Goal: Task Accomplishment & Management: Manage account settings

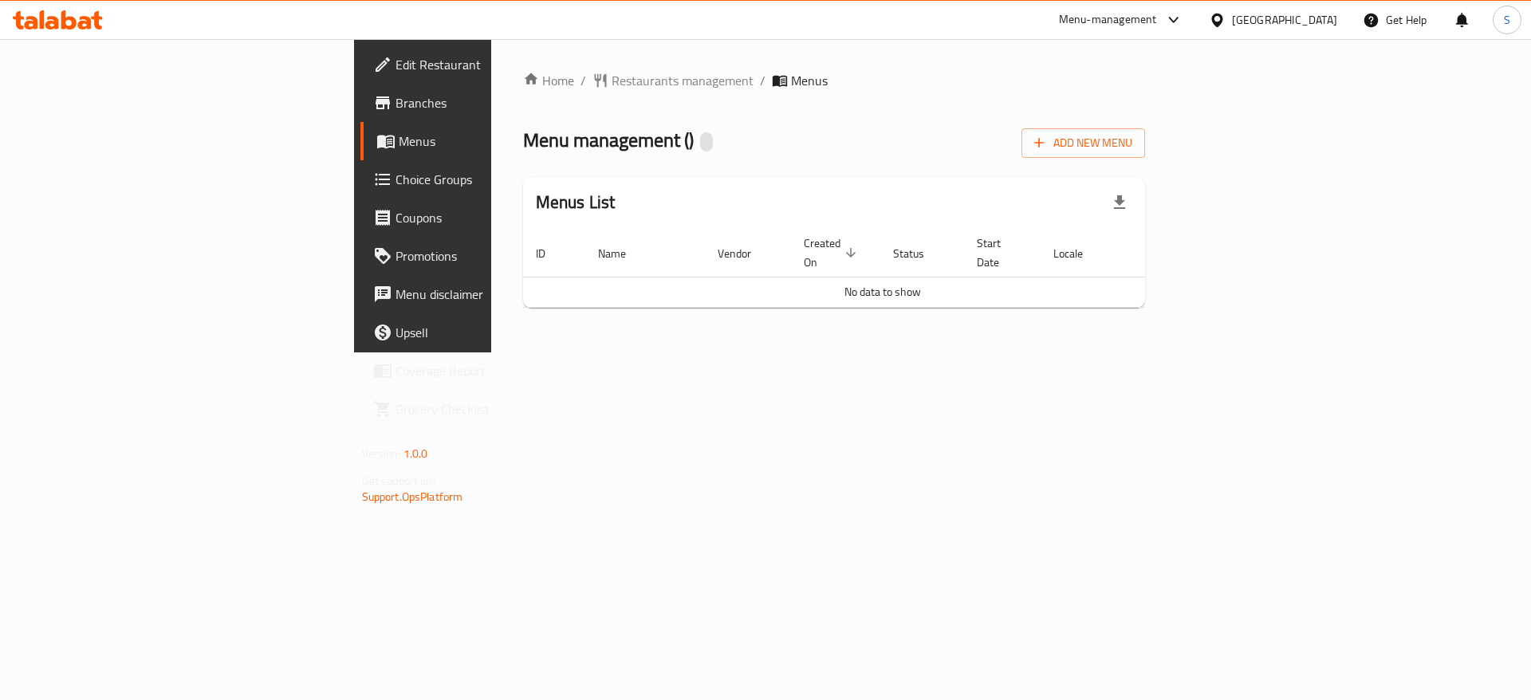
click at [939, 175] on div "Home / Restaurants management / Menus Menu management ( ) Add New Menu Menus Li…" at bounding box center [834, 196] width 623 height 250
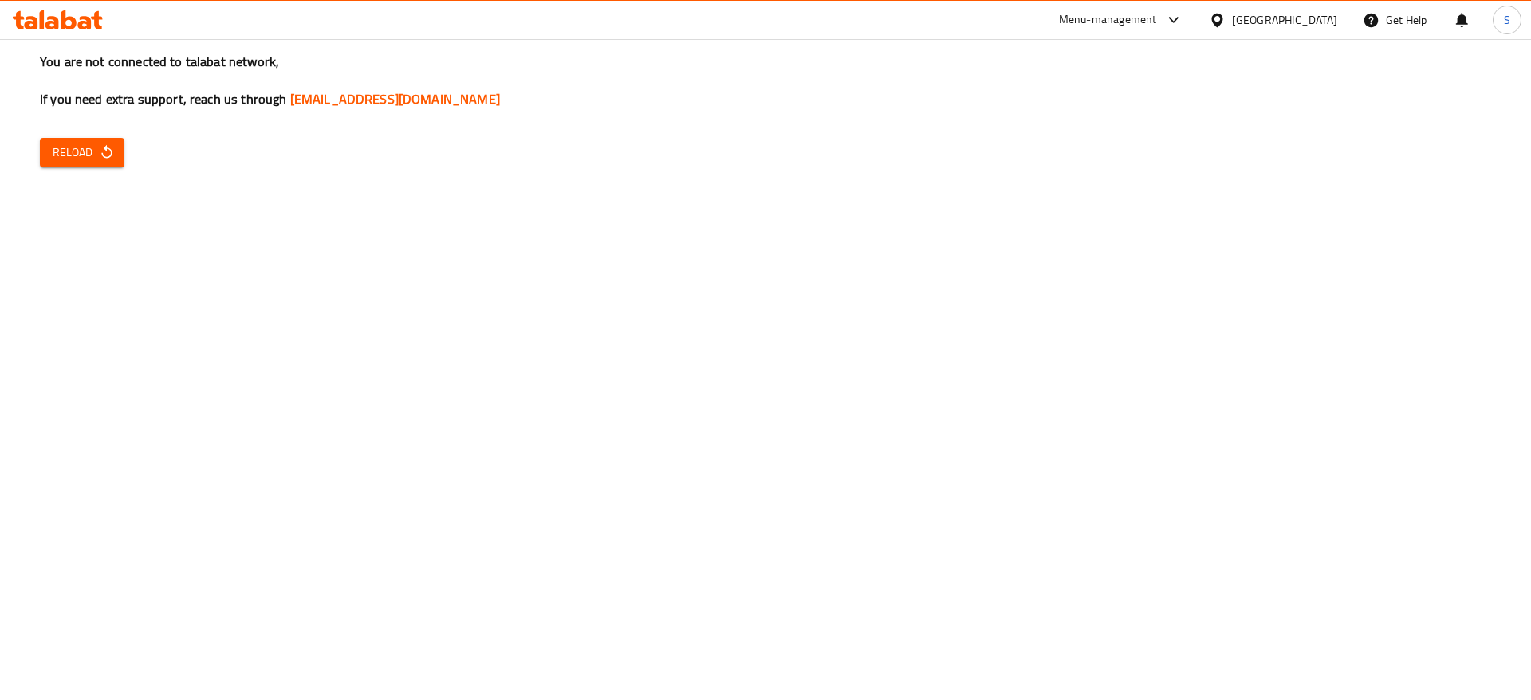
click at [186, 102] on h3 "You are not connected to talabat network, If you need extra support, reach us t…" at bounding box center [765, 81] width 1451 height 56
click at [99, 157] on icon "button" at bounding box center [107, 152] width 16 height 16
drag, startPoint x: 134, startPoint y: 62, endPoint x: 269, endPoint y: 69, distance: 135.7
click at [269, 69] on h3 "You are not connected to talabat network, If you need extra support, reach us t…" at bounding box center [765, 81] width 1451 height 56
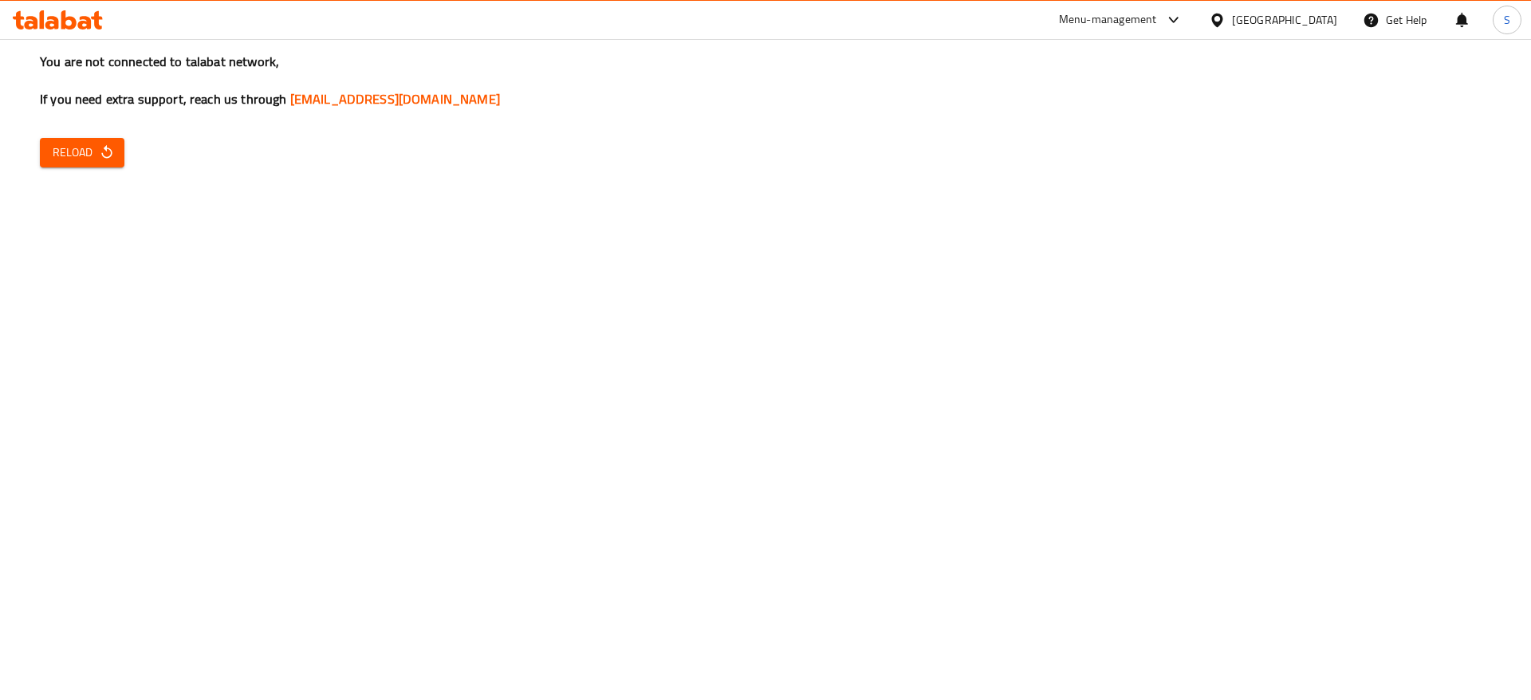
click at [1016, 49] on div "You are not connected to talabat network, If you need extra support, reach us t…" at bounding box center [765, 350] width 1531 height 700
click at [104, 151] on icon "button" at bounding box center [107, 152] width 16 height 16
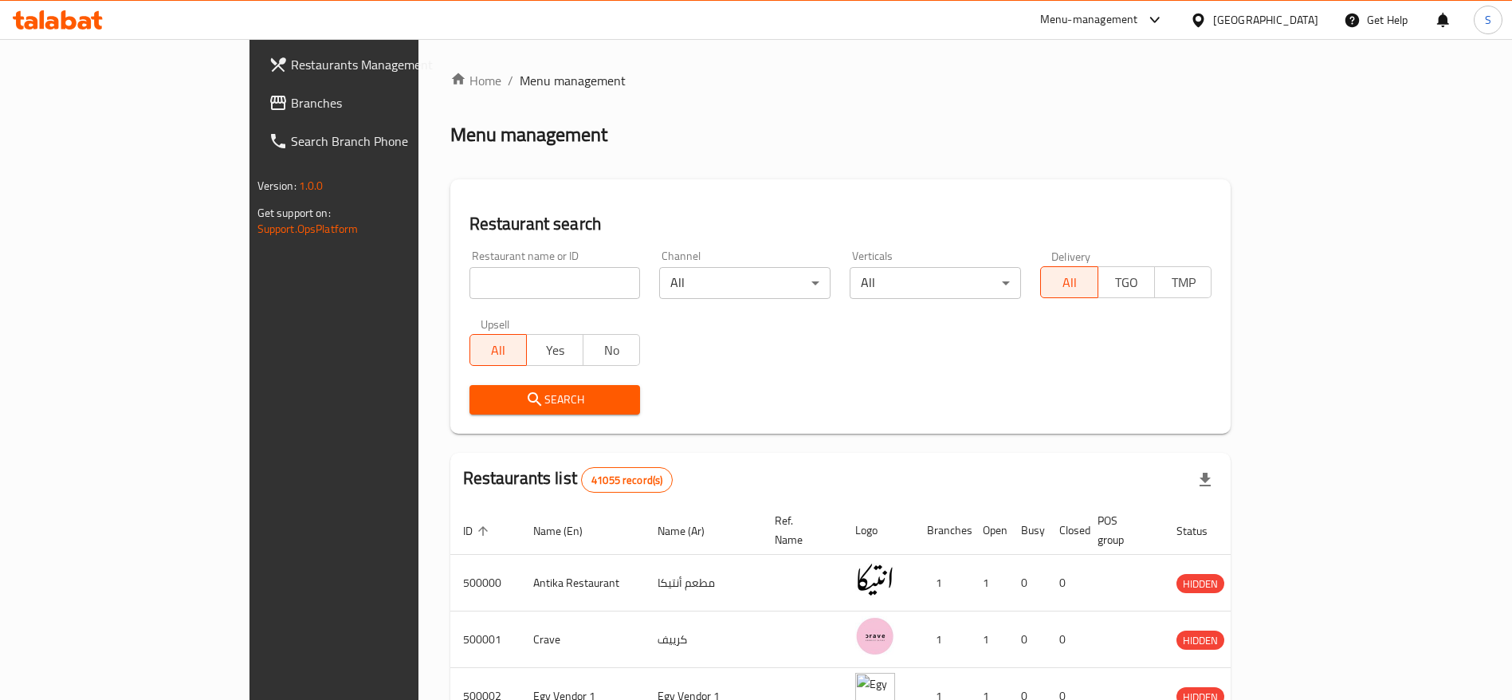
click at [470, 282] on input "search" at bounding box center [555, 283] width 171 height 32
type input "d patisserie"
click button "Search" at bounding box center [555, 399] width 171 height 29
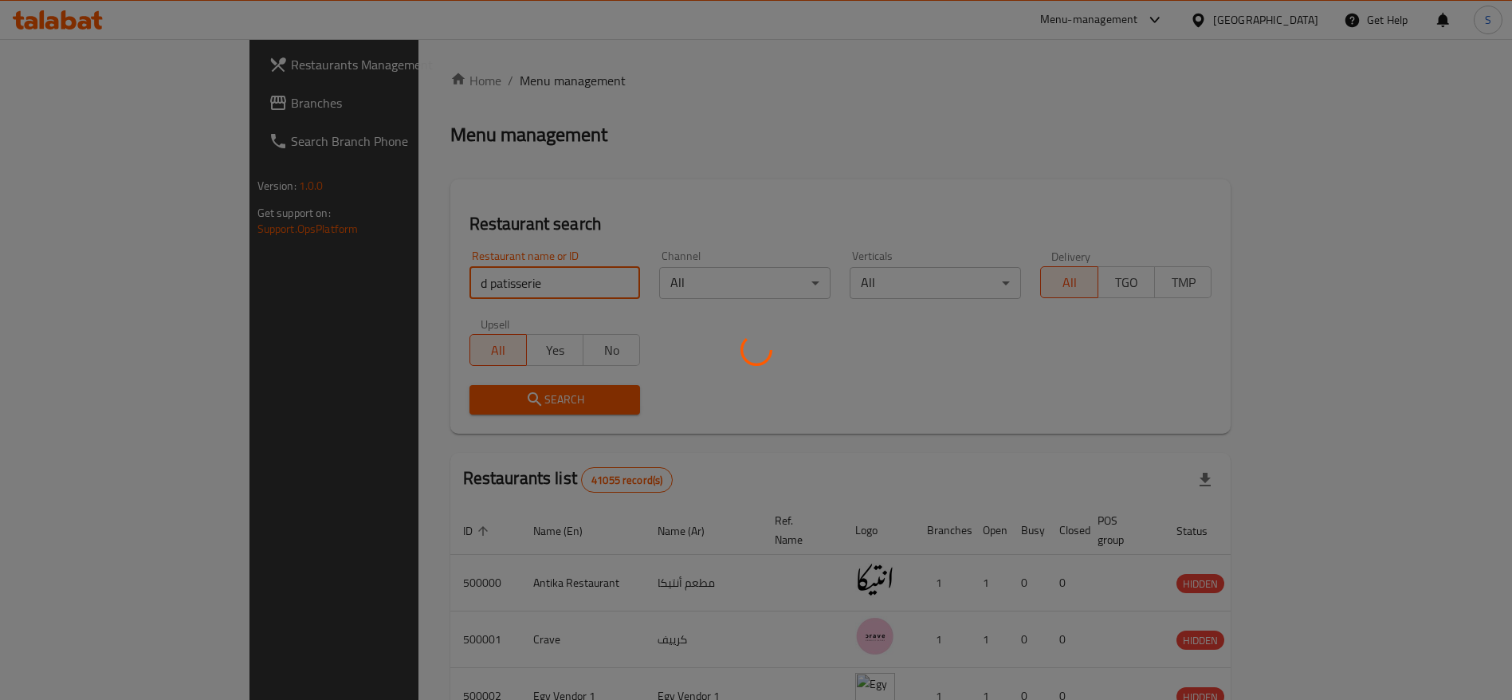
click at [1010, 189] on div at bounding box center [756, 350] width 1512 height 700
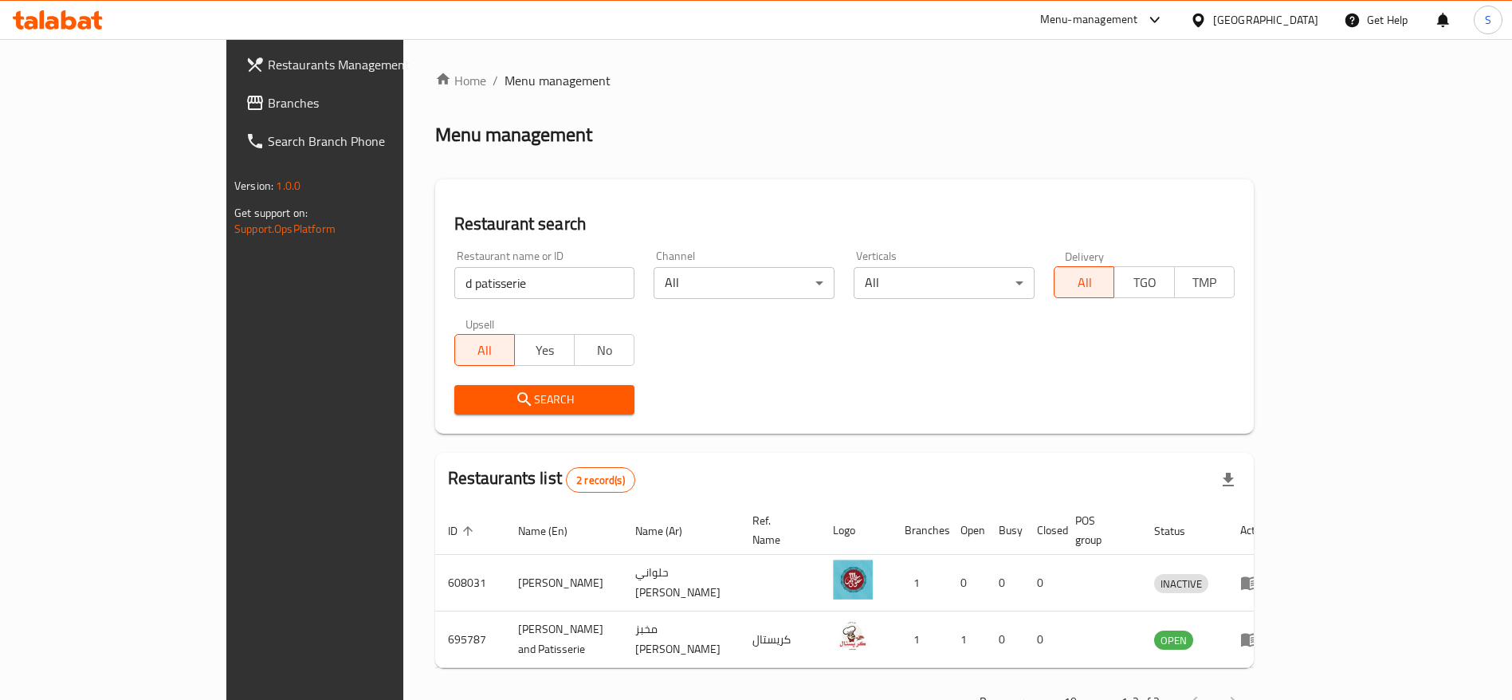
drag, startPoint x: 522, startPoint y: 43, endPoint x: 824, endPoint y: 57, distance: 302.5
click at [824, 57] on div "Home / Menu management Menu management Restaurant search Restaurant name or ID …" at bounding box center [844, 396] width 883 height 715
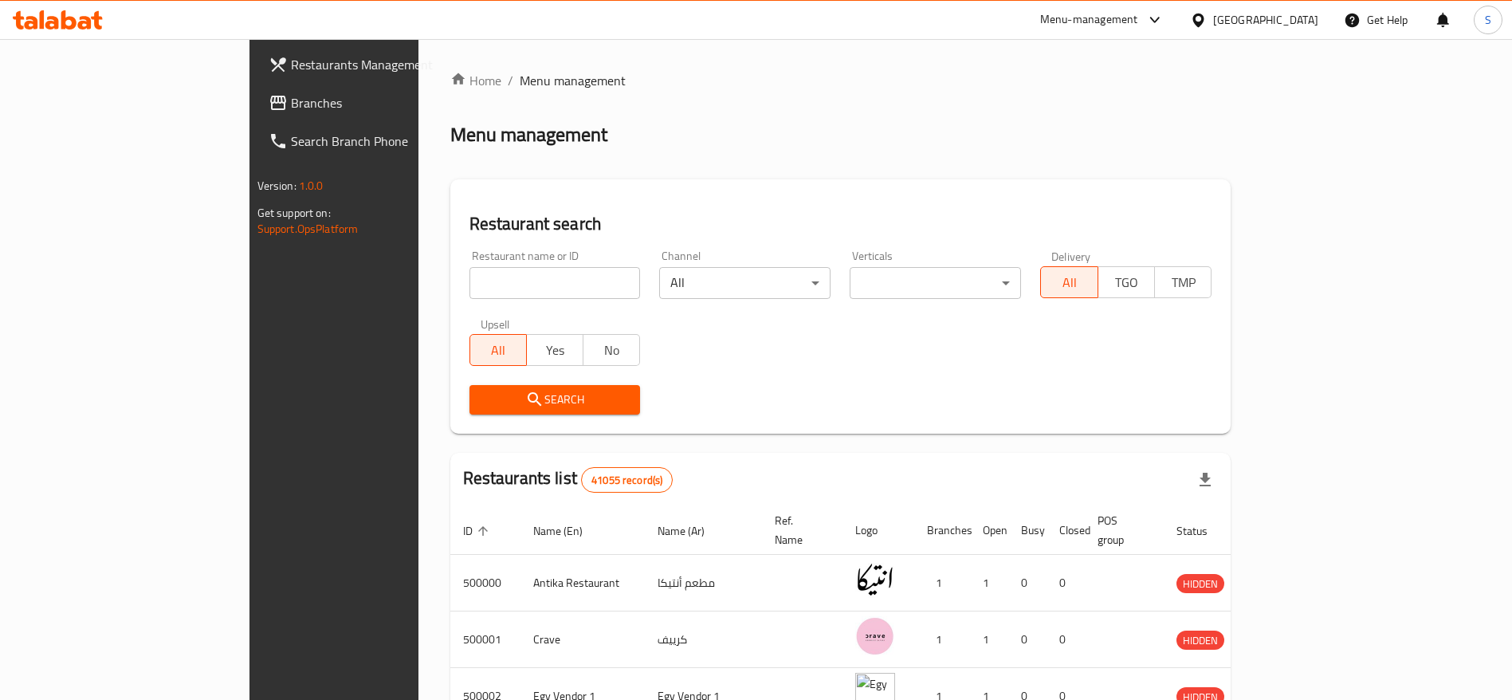
click at [515, 288] on input "search" at bounding box center [555, 283] width 171 height 32
paste input "[URL][DOMAIN_NAME]"
type input "[URL][DOMAIN_NAME]"
click at [515, 288] on input "[URL][DOMAIN_NAME]" at bounding box center [555, 283] width 171 height 32
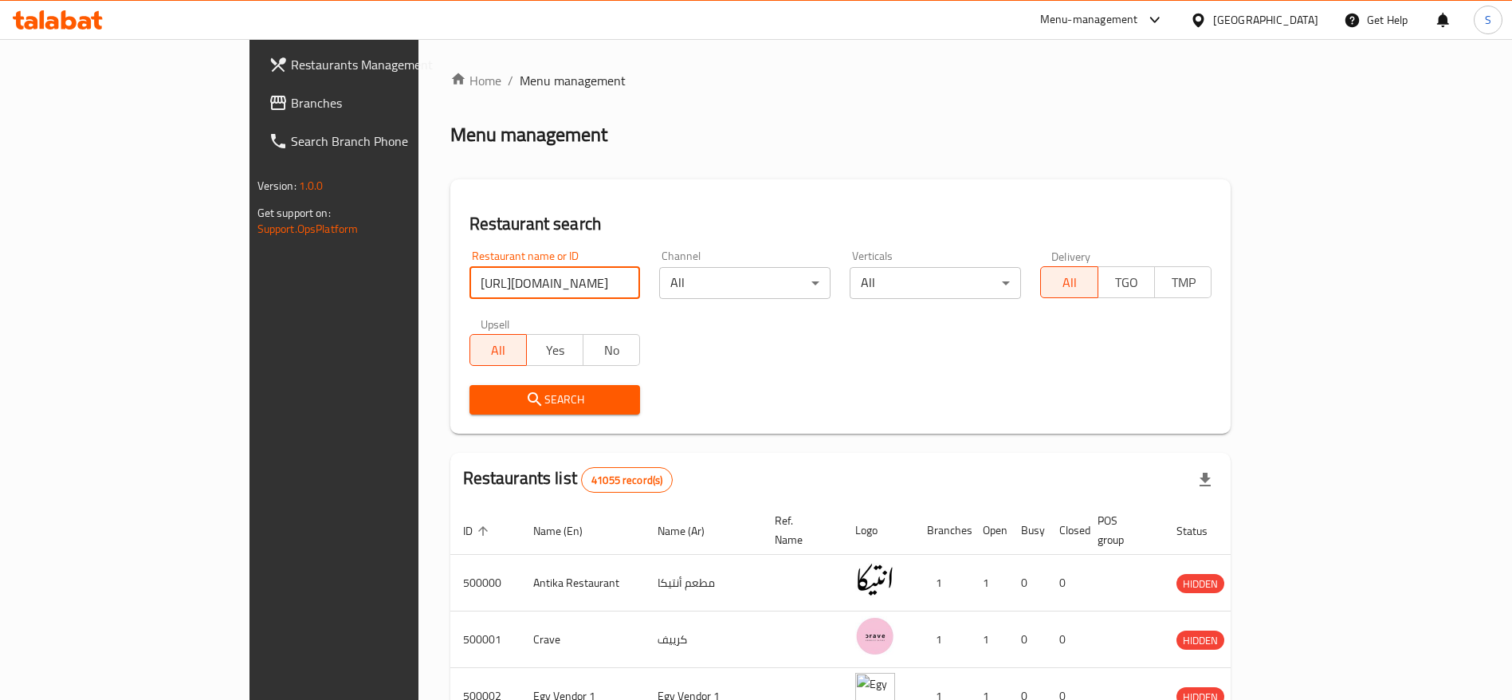
click at [515, 288] on input "[URL][DOMAIN_NAME]" at bounding box center [555, 283] width 171 height 32
click at [515, 288] on input "search" at bounding box center [555, 283] width 171 height 32
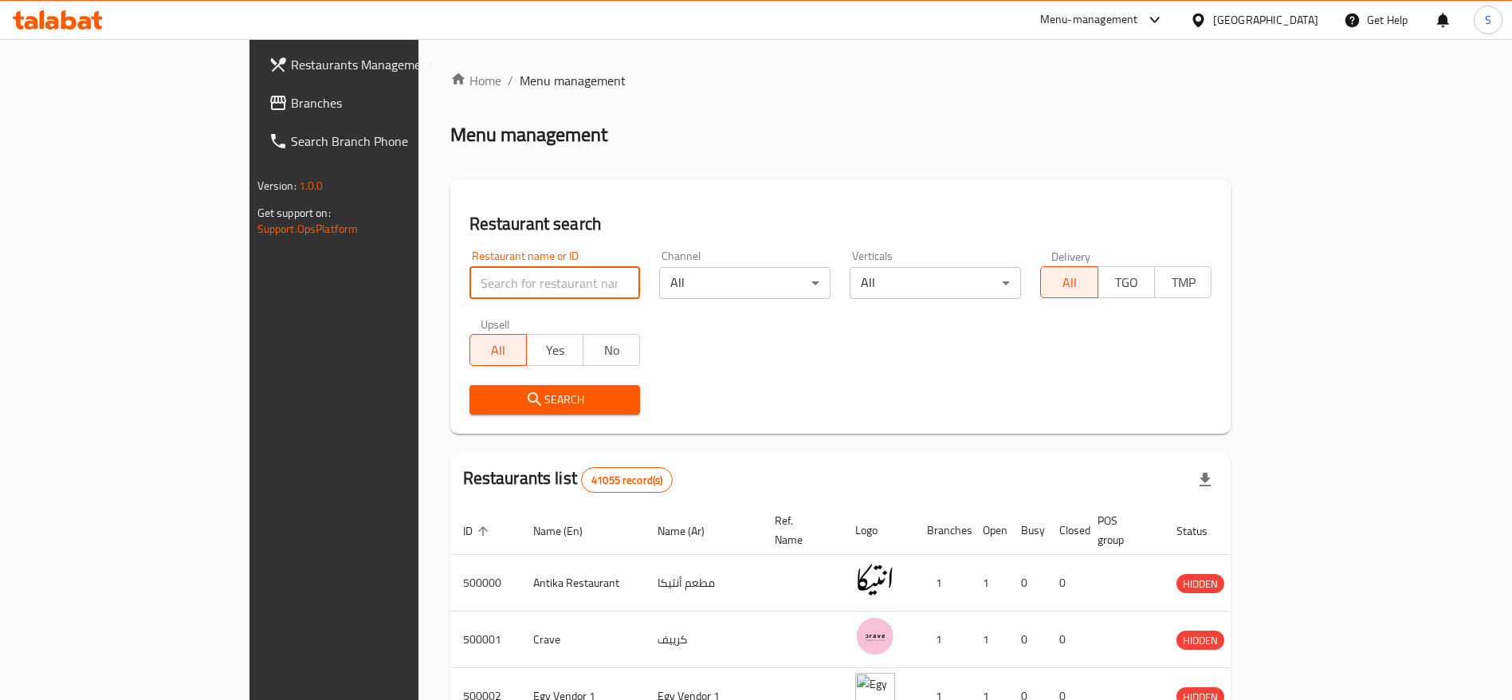
click at [564, 243] on div "Restaurant name or ID Restaurant name or ID" at bounding box center [555, 275] width 191 height 68
click at [545, 228] on h2 "Restaurant search" at bounding box center [841, 224] width 743 height 24
click at [529, 270] on input "search" at bounding box center [555, 283] width 171 height 32
click at [529, 269] on input "search" at bounding box center [555, 283] width 171 height 32
click at [531, 269] on input "search" at bounding box center [555, 283] width 171 height 32
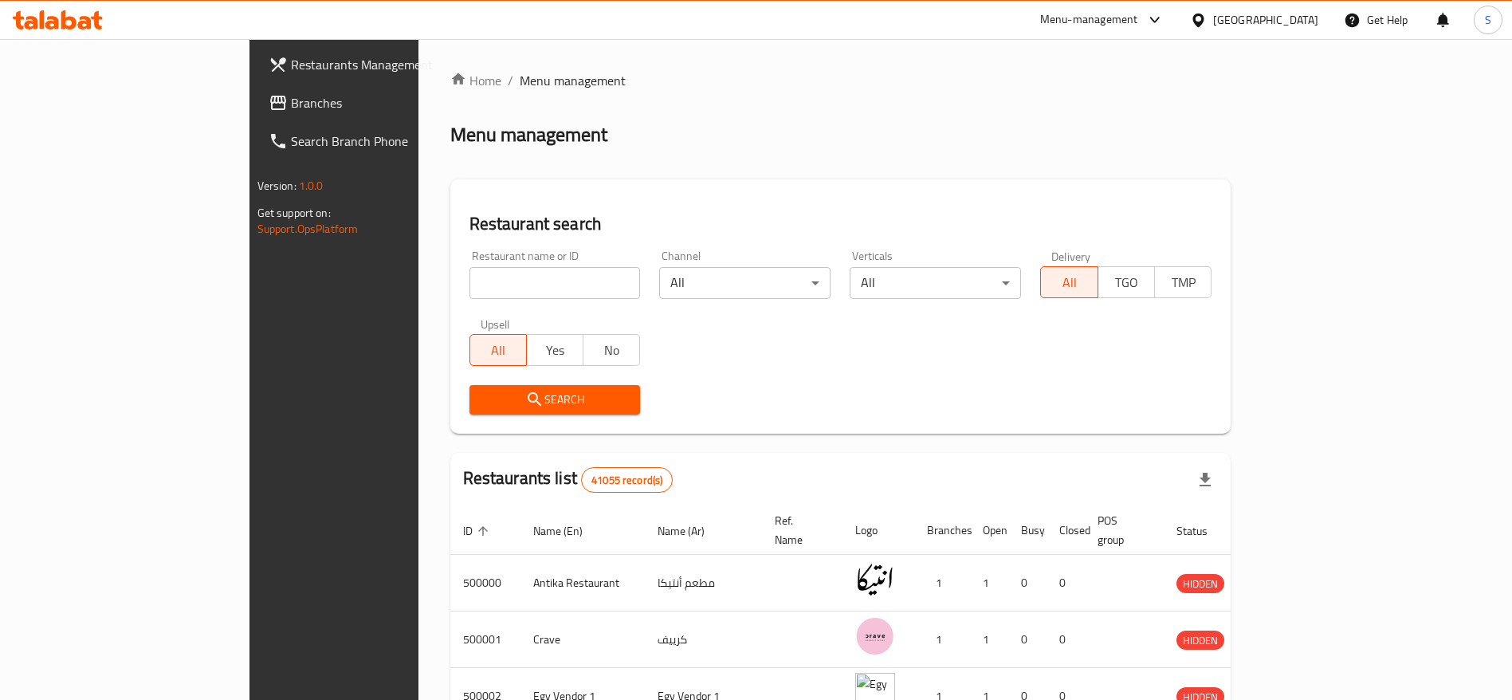
click at [545, 258] on div "Restaurant name or ID Restaurant name or ID" at bounding box center [555, 274] width 171 height 49
click at [541, 278] on input "search" at bounding box center [555, 283] width 171 height 32
click at [548, 256] on div "Restaurant name or ID Restaurant name or ID" at bounding box center [555, 274] width 171 height 49
click at [543, 273] on input "search" at bounding box center [555, 283] width 171 height 32
click at [556, 251] on div "Restaurant name or ID Restaurant name or ID" at bounding box center [555, 274] width 171 height 49
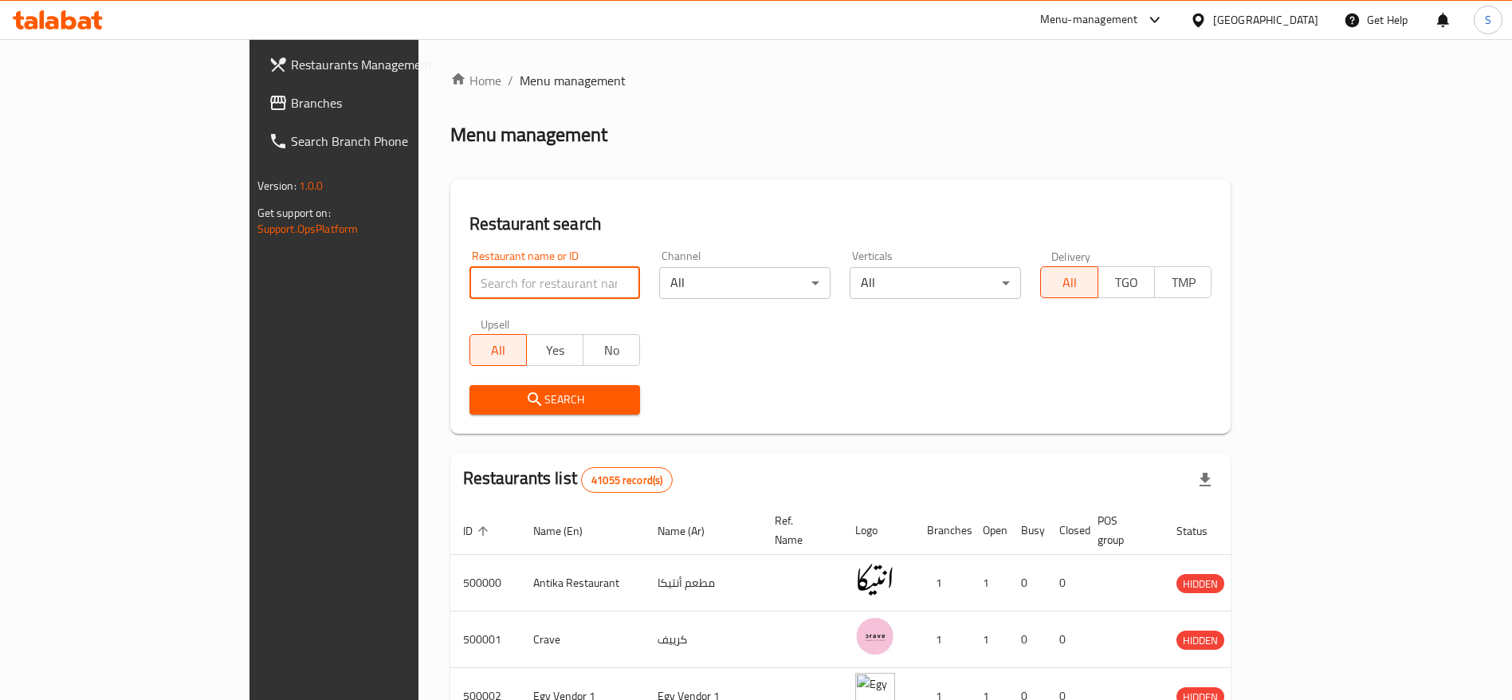
click at [529, 275] on input "search" at bounding box center [555, 283] width 171 height 32
type input "d"
click at [470, 276] on input "search" at bounding box center [555, 283] width 171 height 32
paste input "678209"
type input "678209"
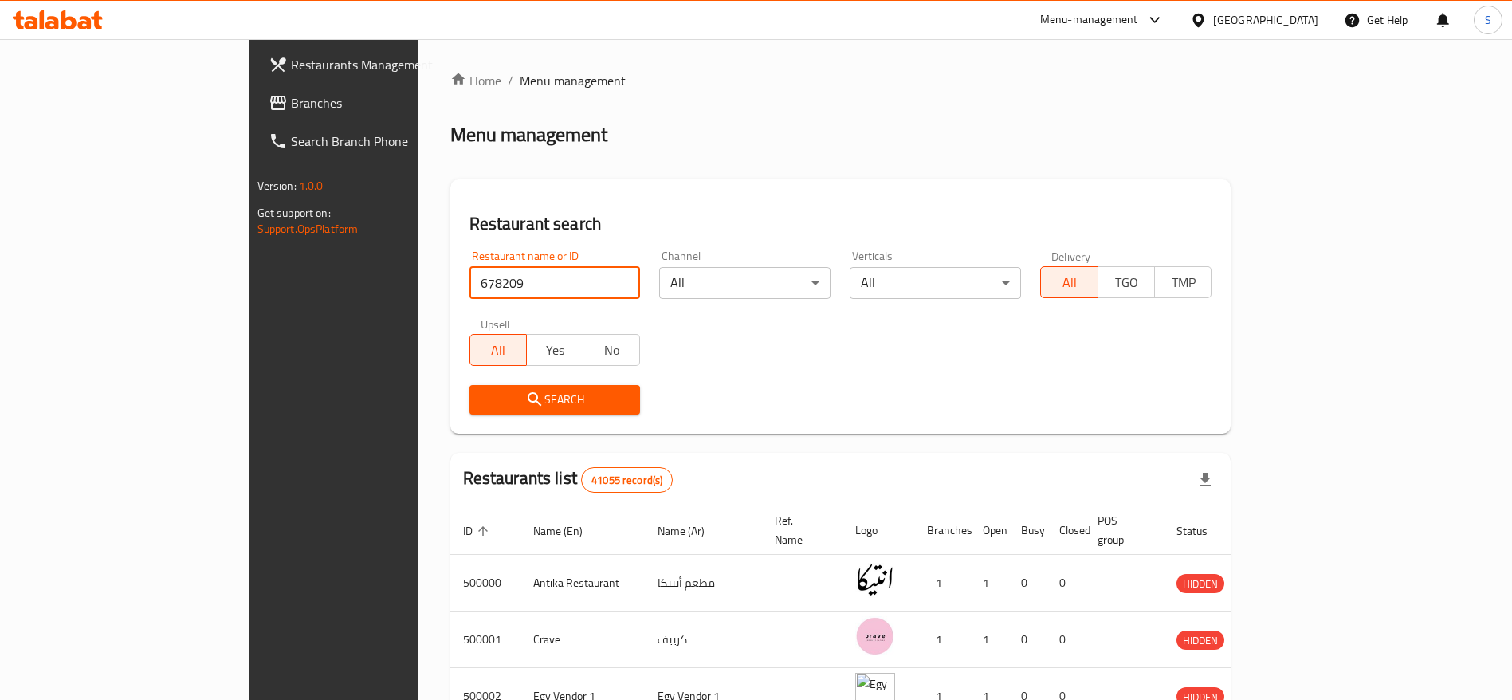
click button "Search" at bounding box center [555, 399] width 171 height 29
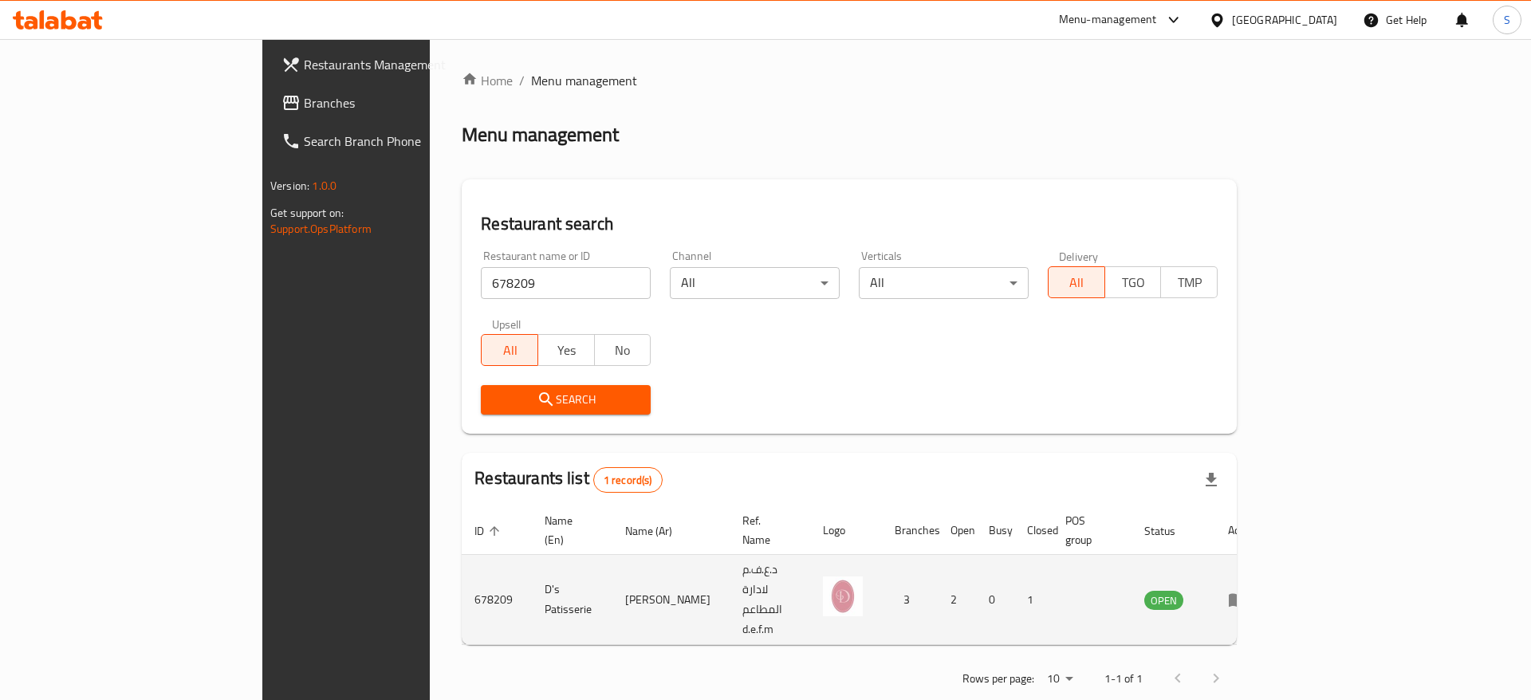
click at [1270, 565] on td "enhanced table" at bounding box center [1242, 600] width 55 height 90
click at [1270, 563] on td "enhanced table" at bounding box center [1242, 600] width 55 height 90
click at [1247, 590] on icon "enhanced table" at bounding box center [1237, 599] width 19 height 19
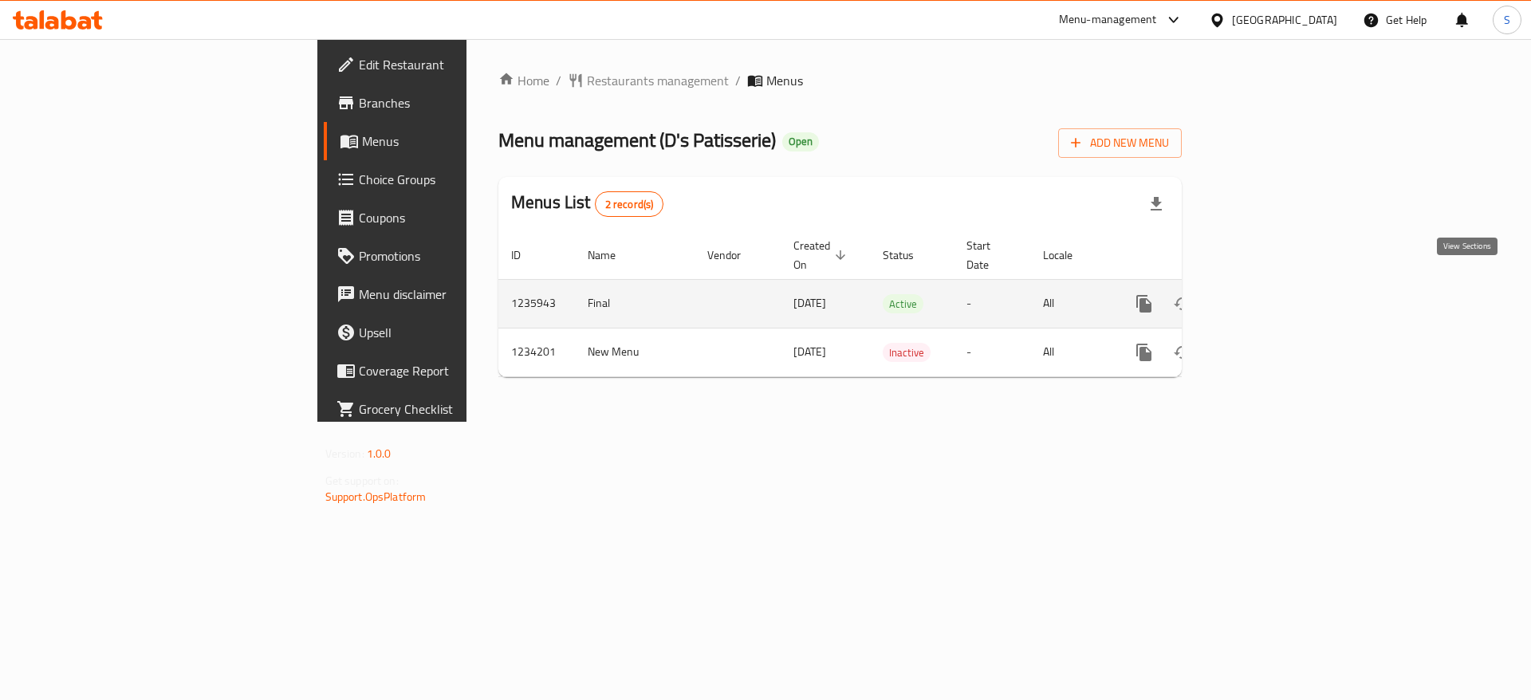
click at [1268, 294] on icon "enhanced table" at bounding box center [1258, 303] width 19 height 19
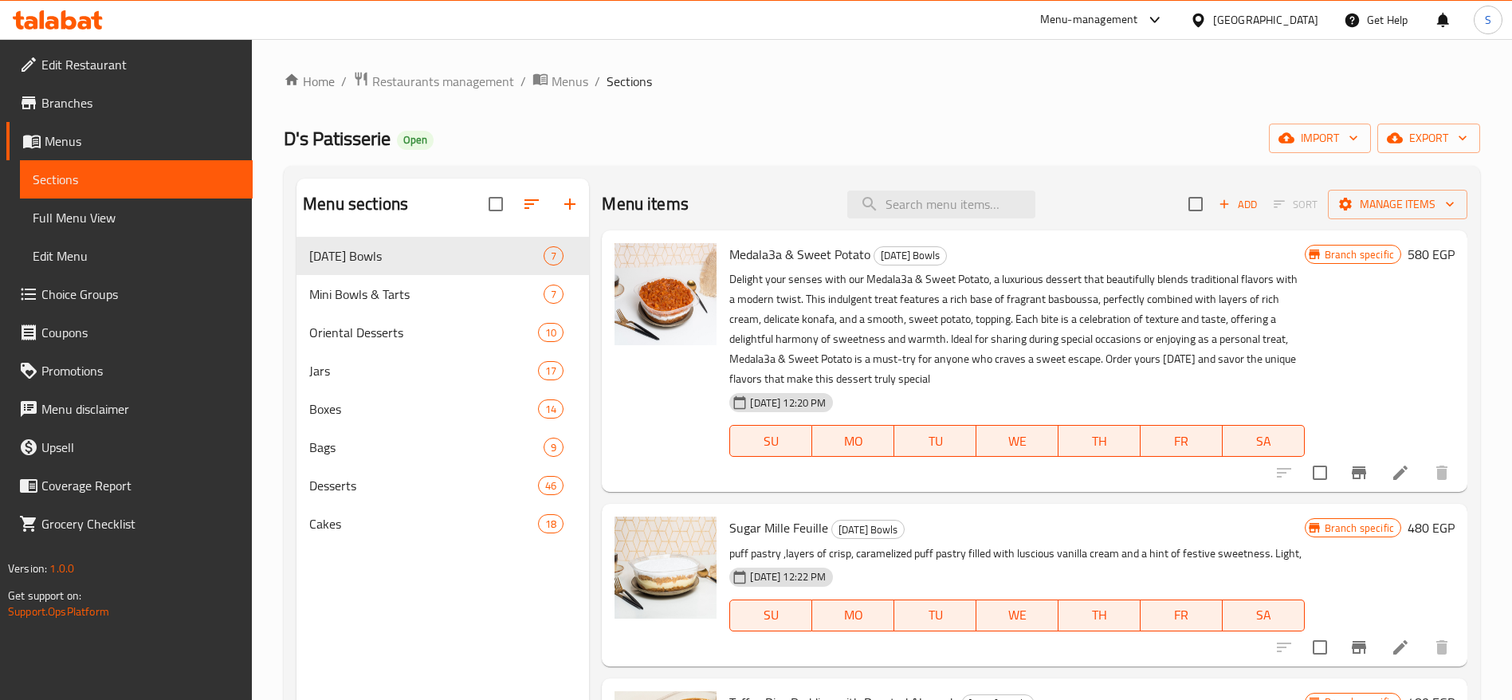
click at [820, 174] on div "Menu sections [DATE] Bowls 7 Mini Bowls & Tarts 7 Oriental Desserts 10 Jars 17 …" at bounding box center [882, 528] width 1197 height 725
click at [835, 156] on div "Home / Restaurants management / Menus / Sections D's Patisserie Open import exp…" at bounding box center [882, 481] width 1197 height 820
click at [896, 199] on input "search" at bounding box center [941, 205] width 188 height 28
click at [926, 167] on div "Menu sections [DATE] Bowls 7 Mini Bowls & Tarts 7 Oriental Desserts 10 Jars 17 …" at bounding box center [882, 528] width 1197 height 725
click at [918, 206] on input "search" at bounding box center [941, 205] width 188 height 28
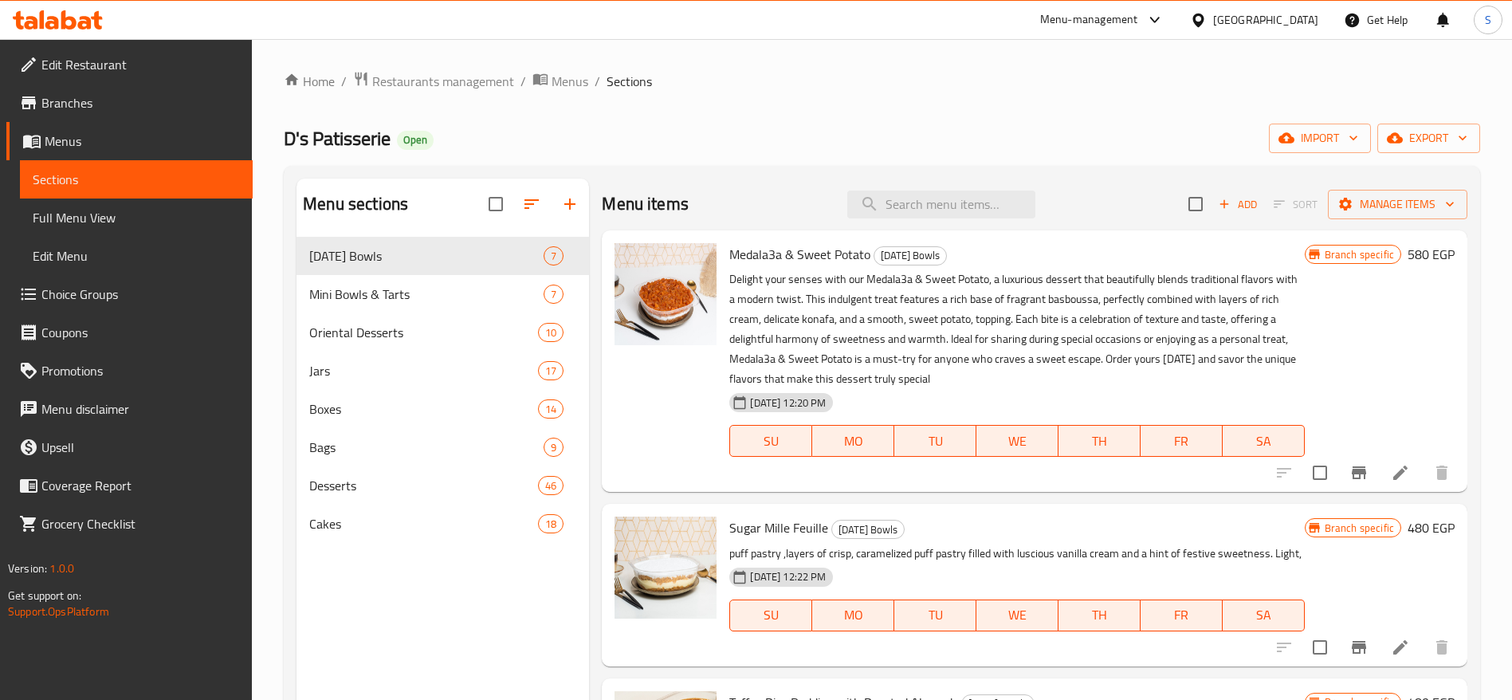
click at [966, 164] on div "Home / Restaurants management / Menus / Sections D's Patisserie Open import exp…" at bounding box center [882, 481] width 1197 height 820
click at [915, 196] on input "search" at bounding box center [941, 205] width 188 height 28
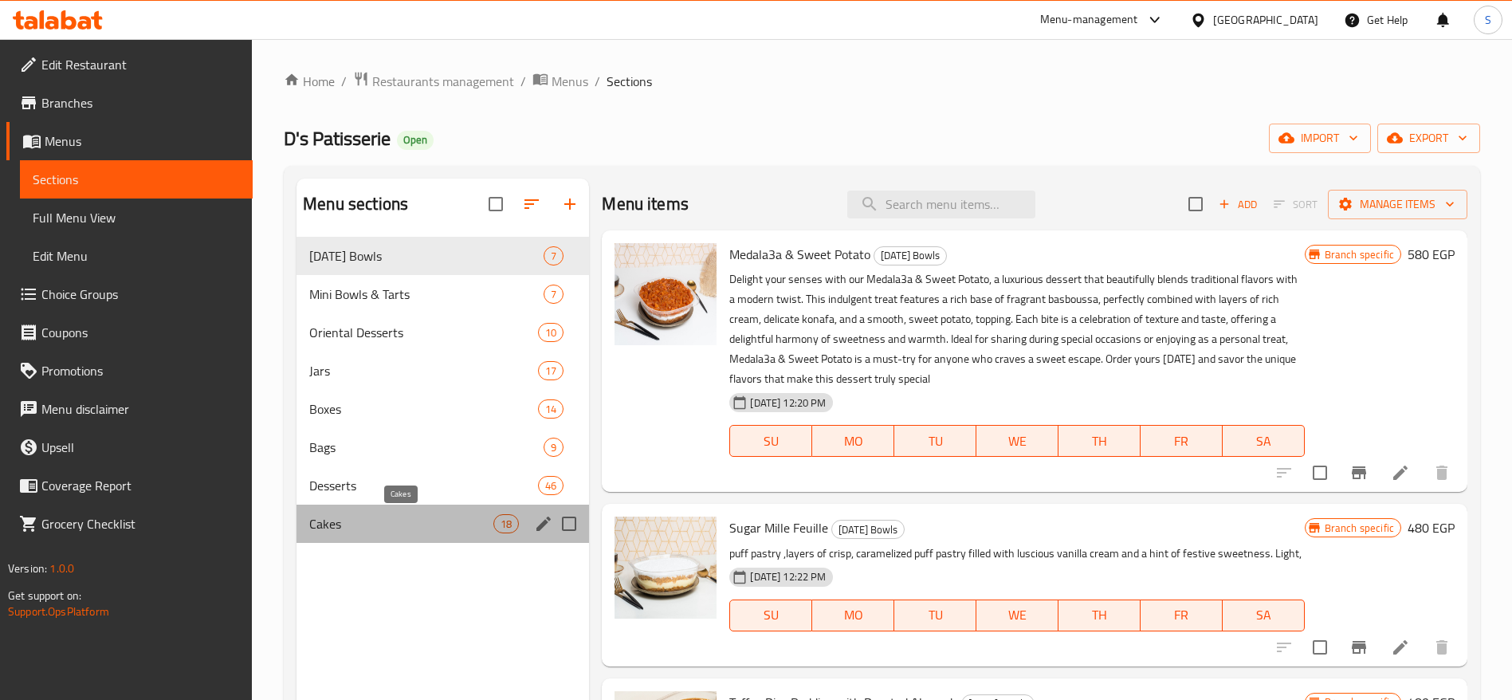
click at [453, 516] on span "Cakes" at bounding box center [401, 523] width 184 height 19
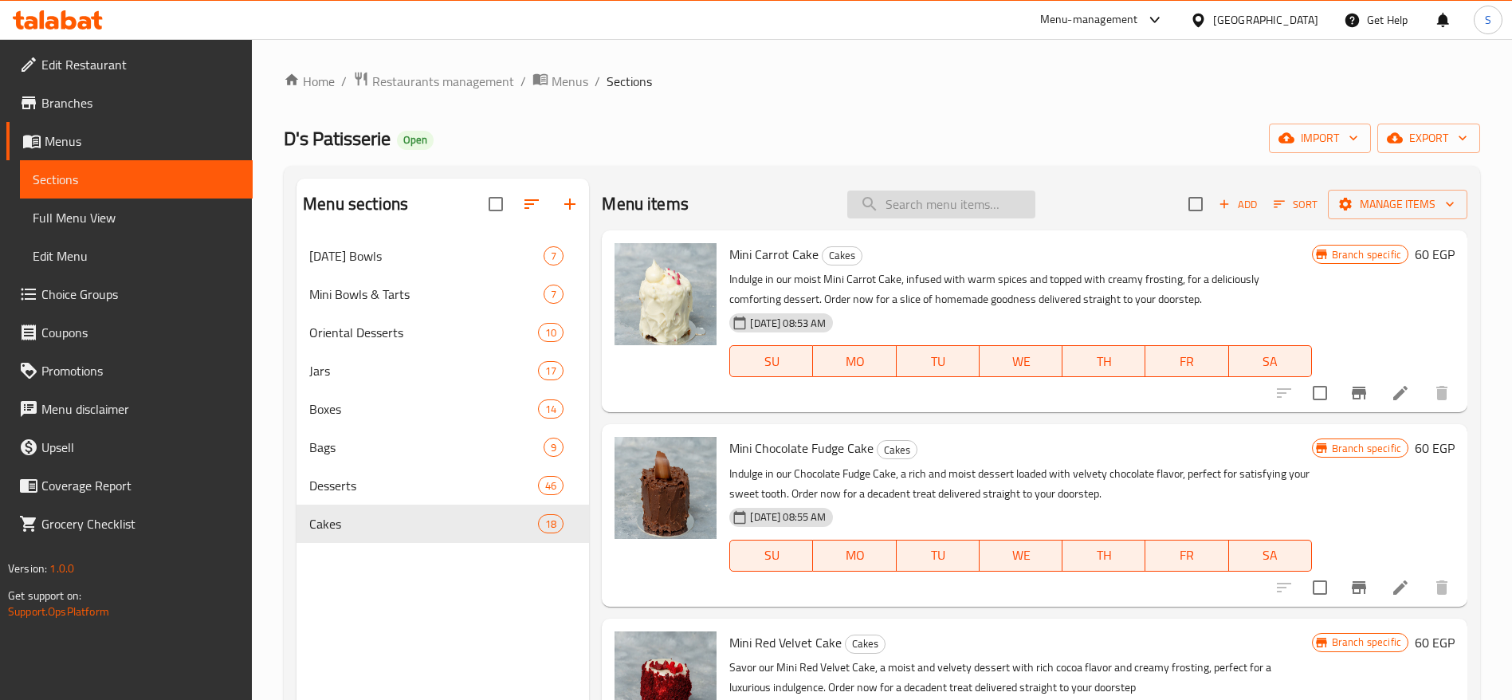
click at [954, 214] on input "search" at bounding box center [941, 205] width 188 height 28
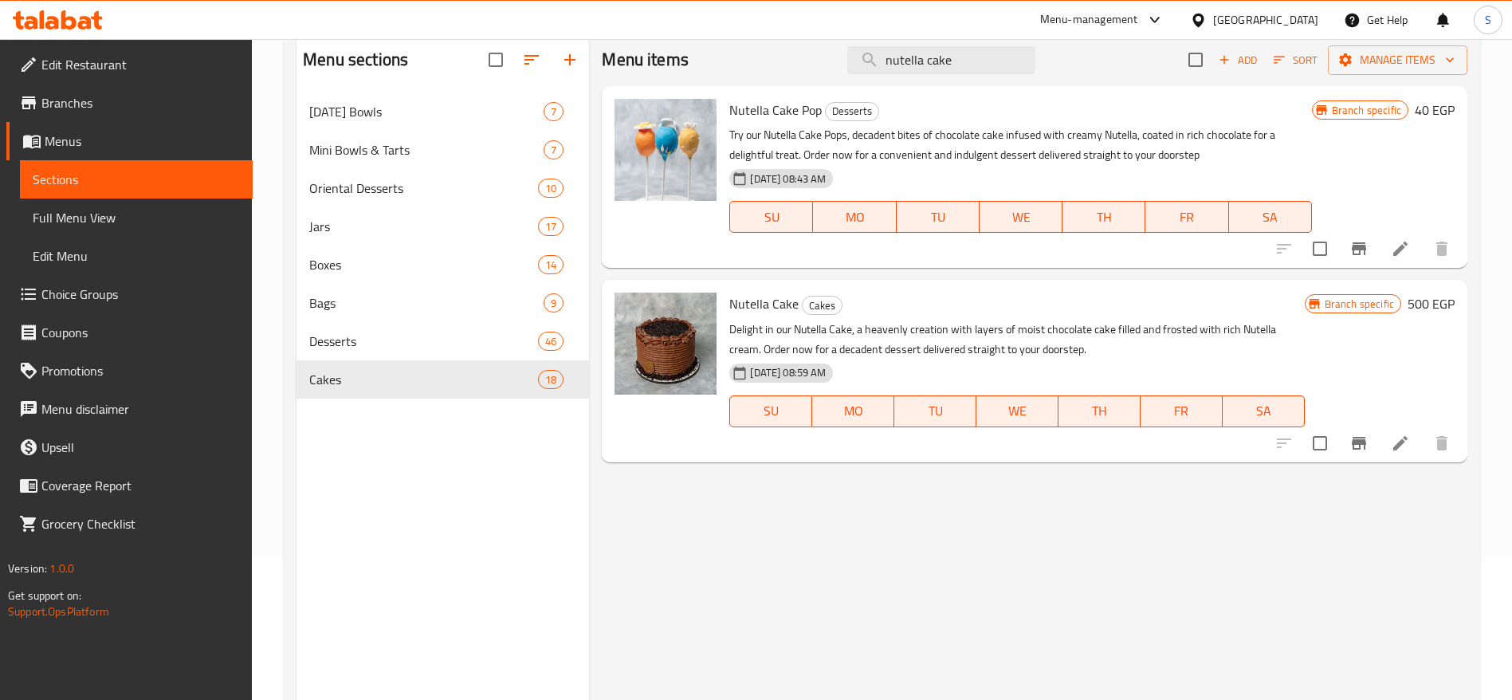
scroll to position [159, 0]
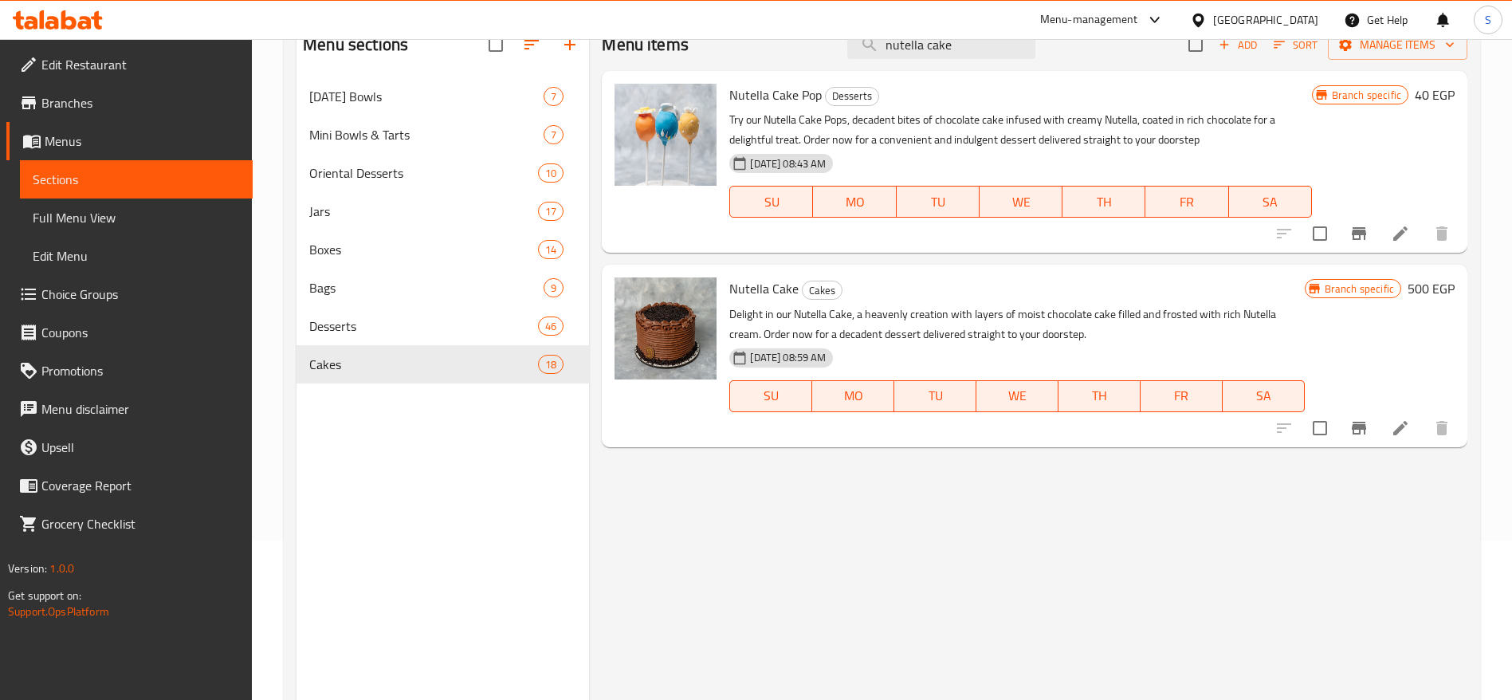
type input "nutella cake"
click at [1347, 430] on button "Branch-specific-item" at bounding box center [1359, 428] width 38 height 38
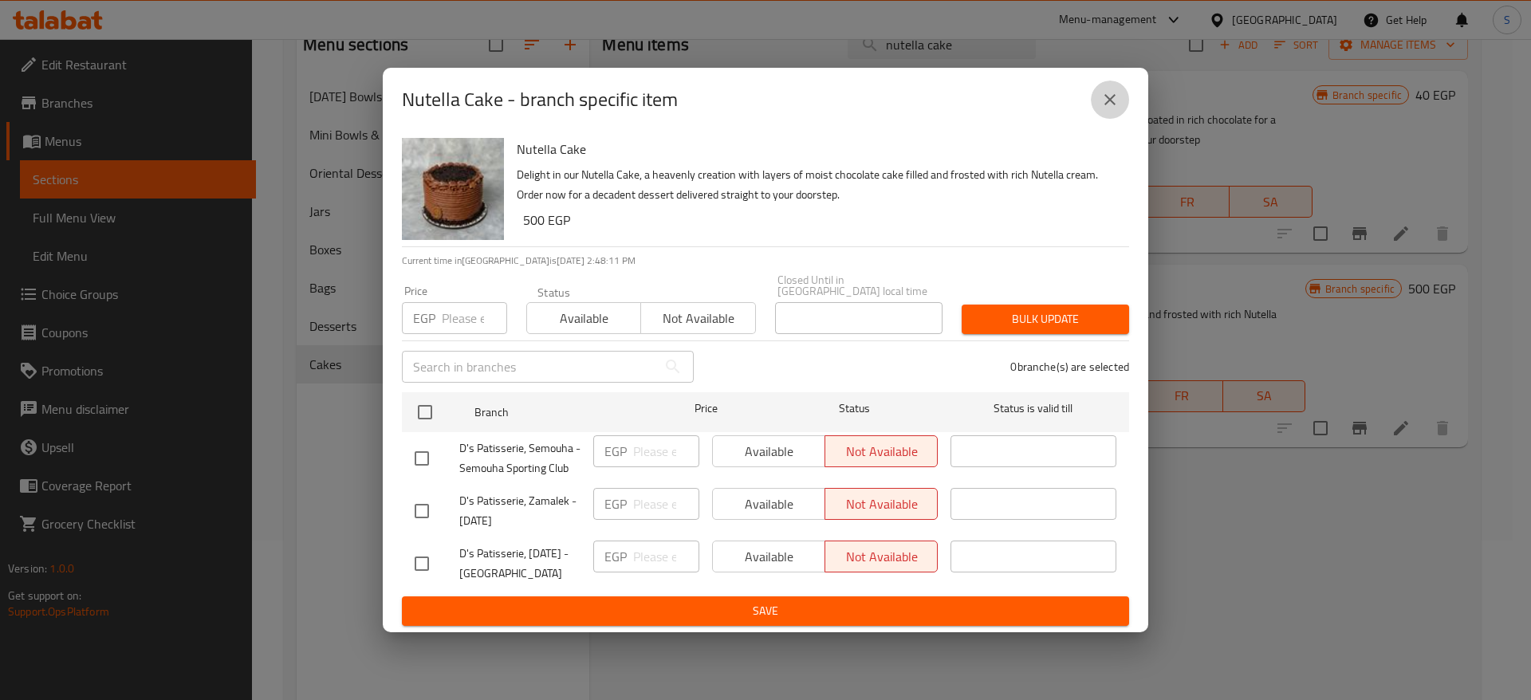
click at [1117, 119] on button "close" at bounding box center [1110, 100] width 38 height 38
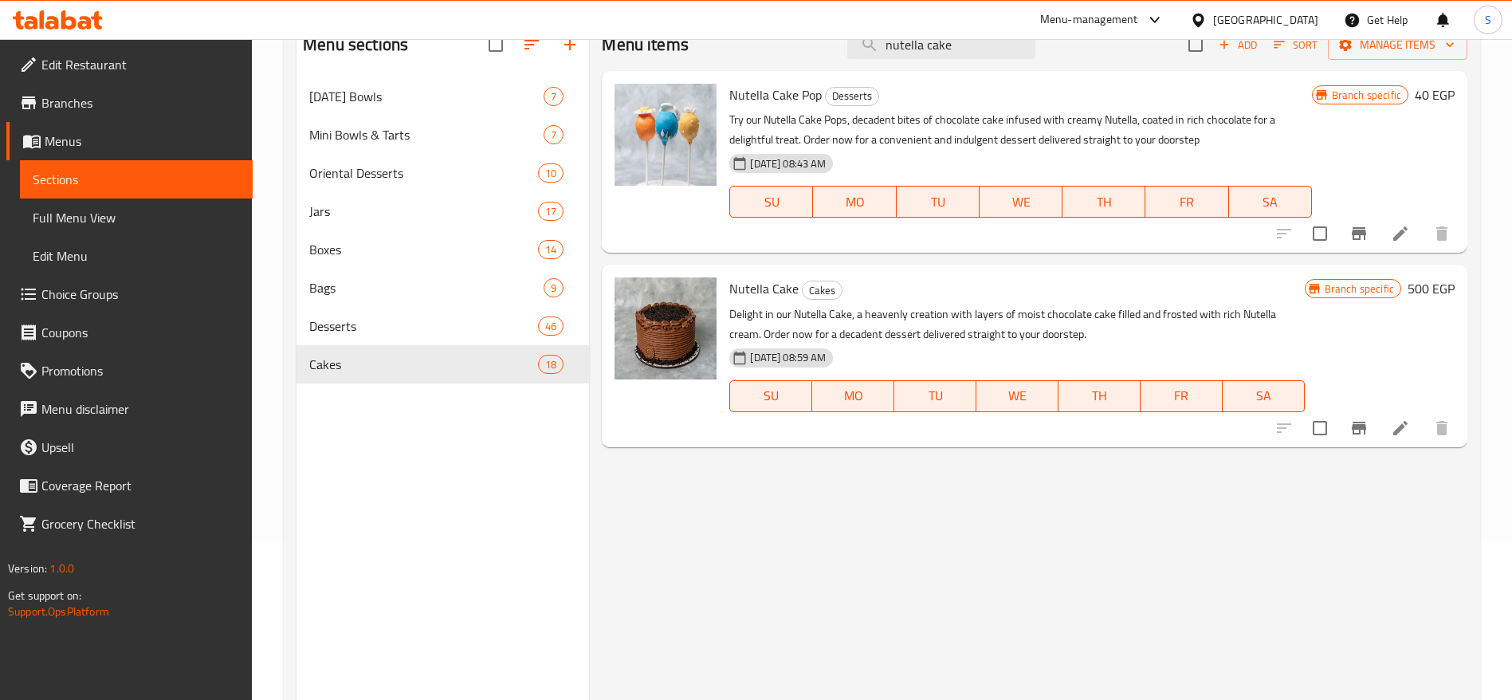
click at [1290, 427] on div at bounding box center [1363, 428] width 196 height 38
click at [1357, 347] on div "Branch specific 500 EGP" at bounding box center [1380, 355] width 150 height 156
click at [1402, 423] on icon at bounding box center [1400, 428] width 19 height 19
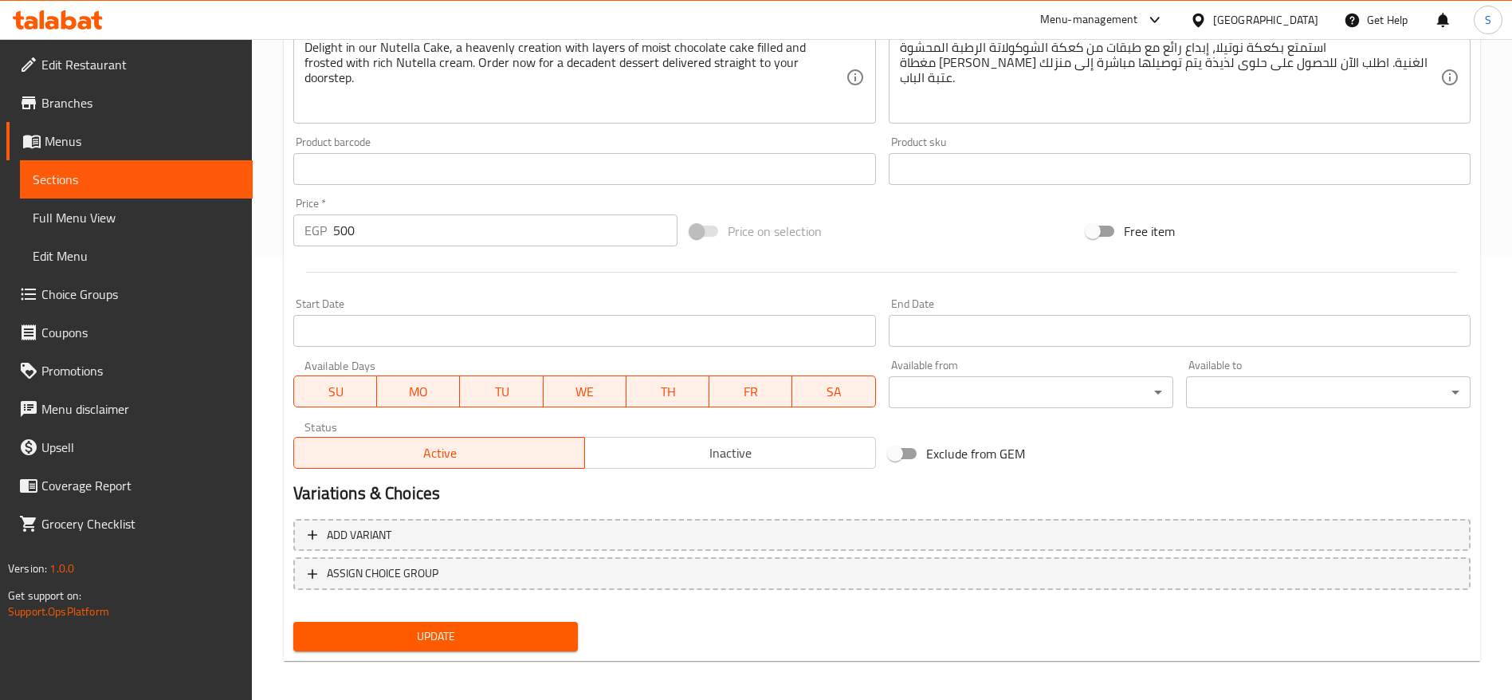
scroll to position [450, 0]
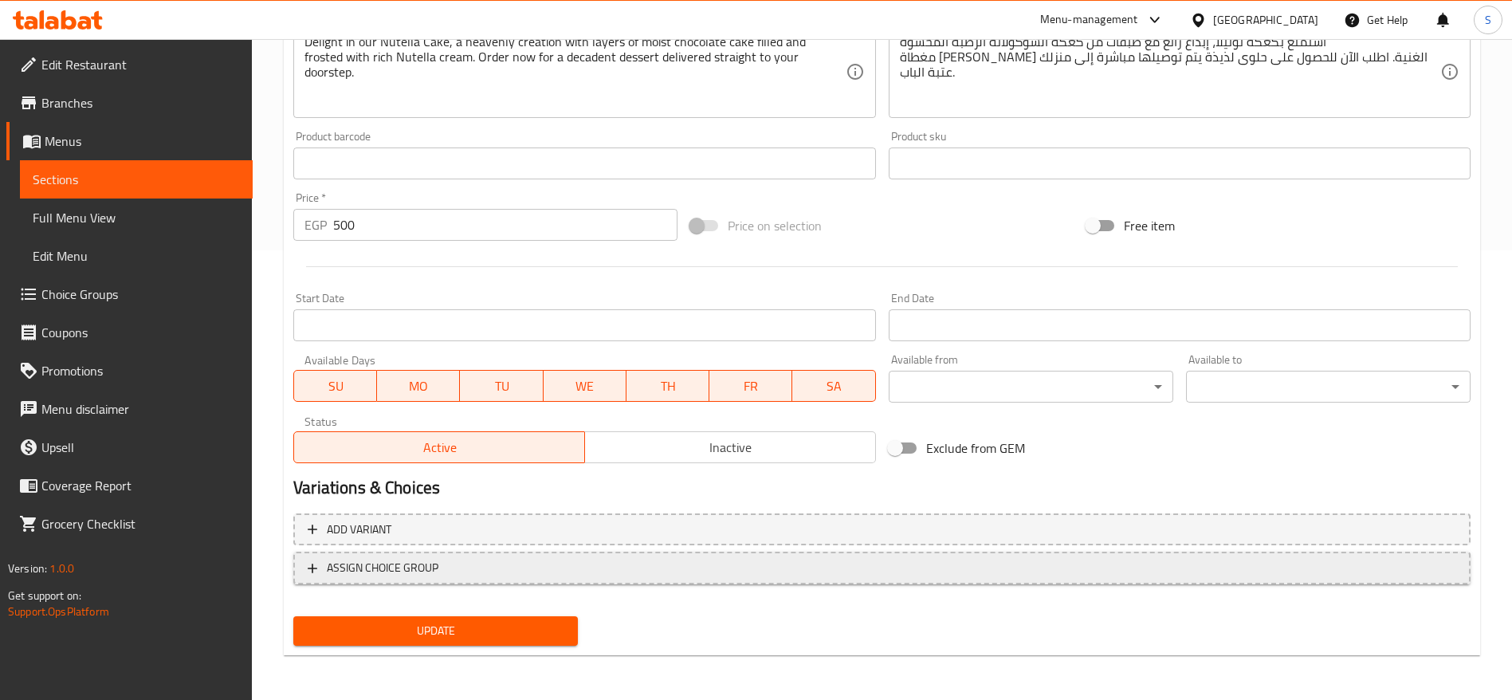
click at [623, 560] on span "ASSIGN CHOICE GROUP" at bounding box center [882, 568] width 1149 height 20
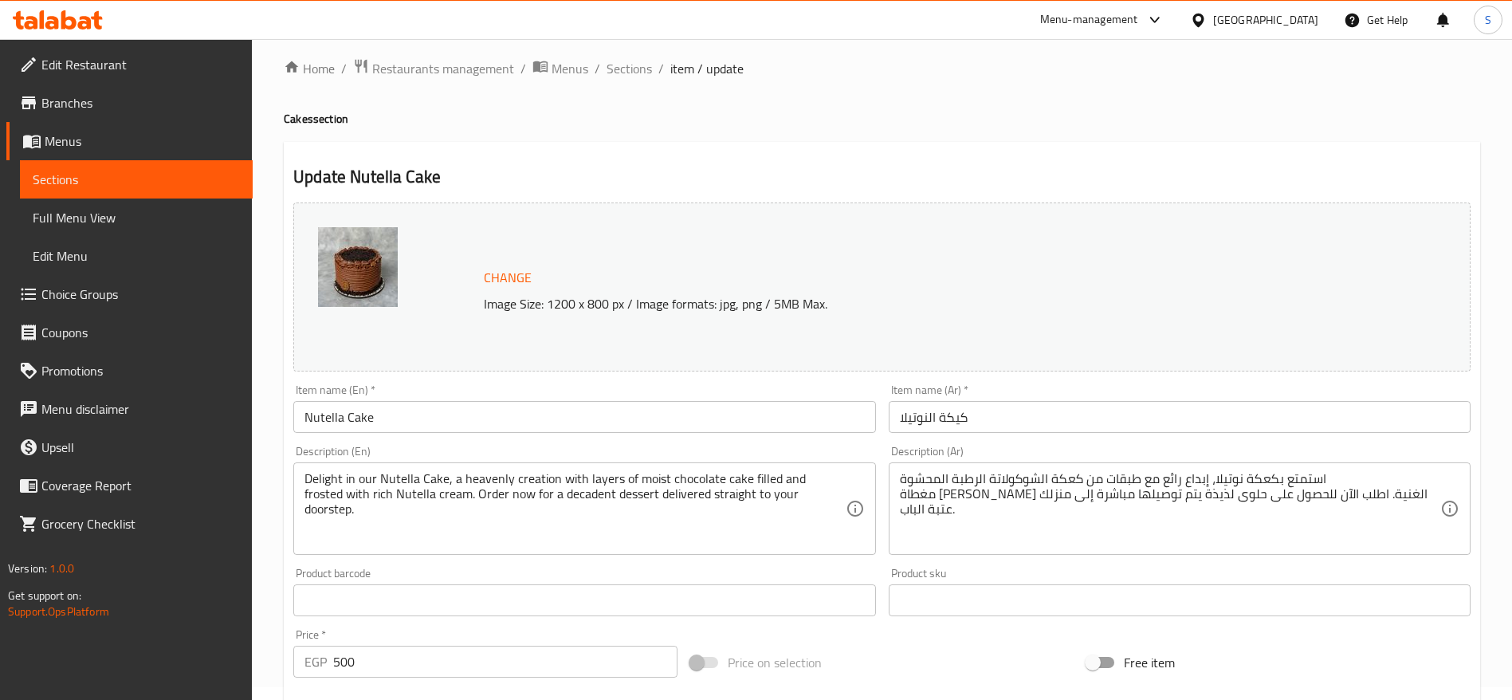
scroll to position [0, 0]
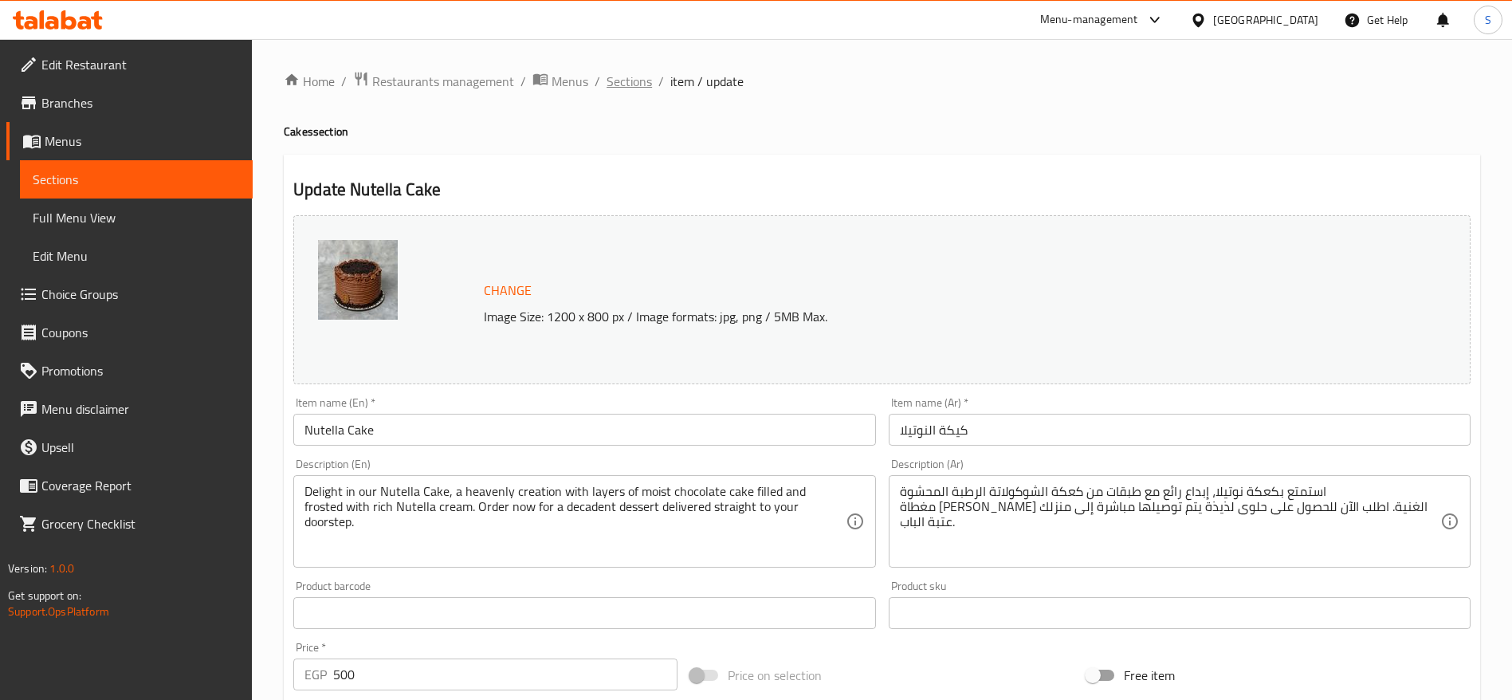
click at [617, 83] on span "Sections" at bounding box center [629, 81] width 45 height 19
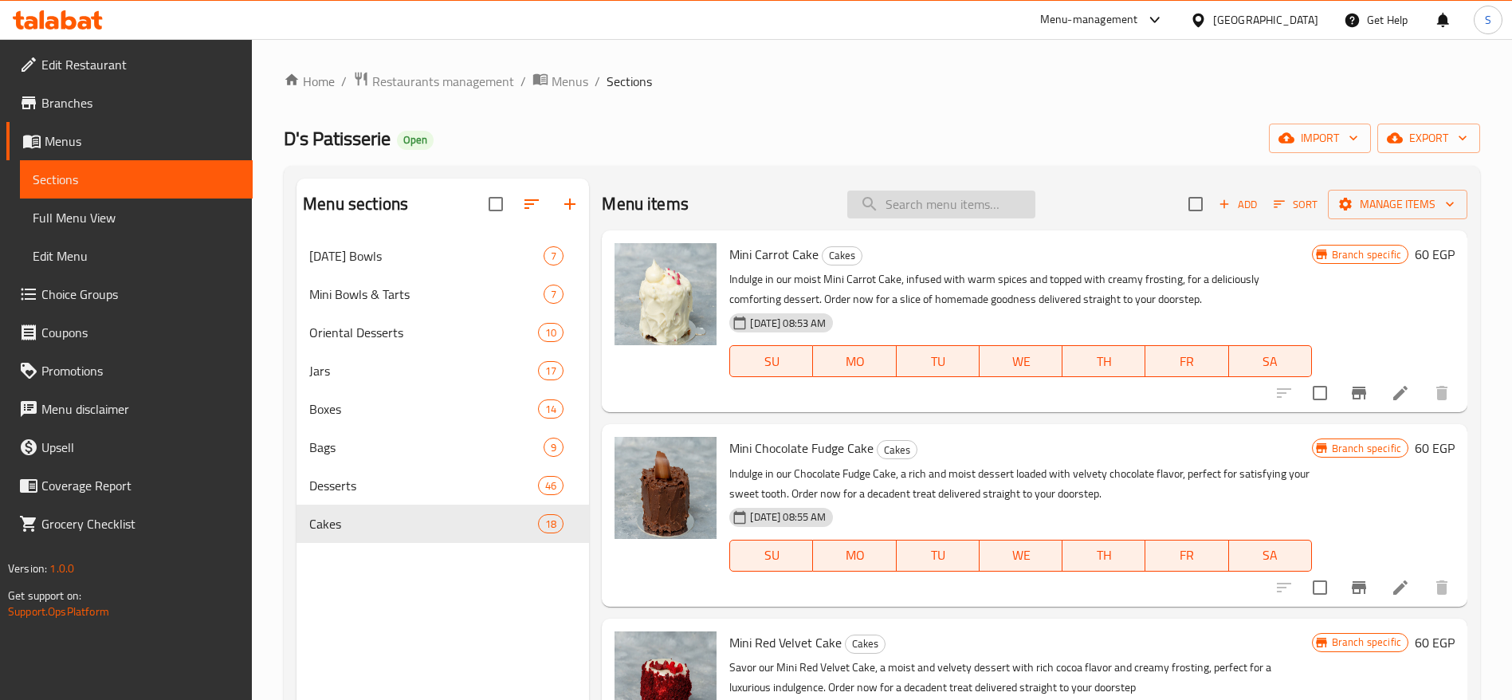
click at [918, 210] on input "search" at bounding box center [941, 205] width 188 height 28
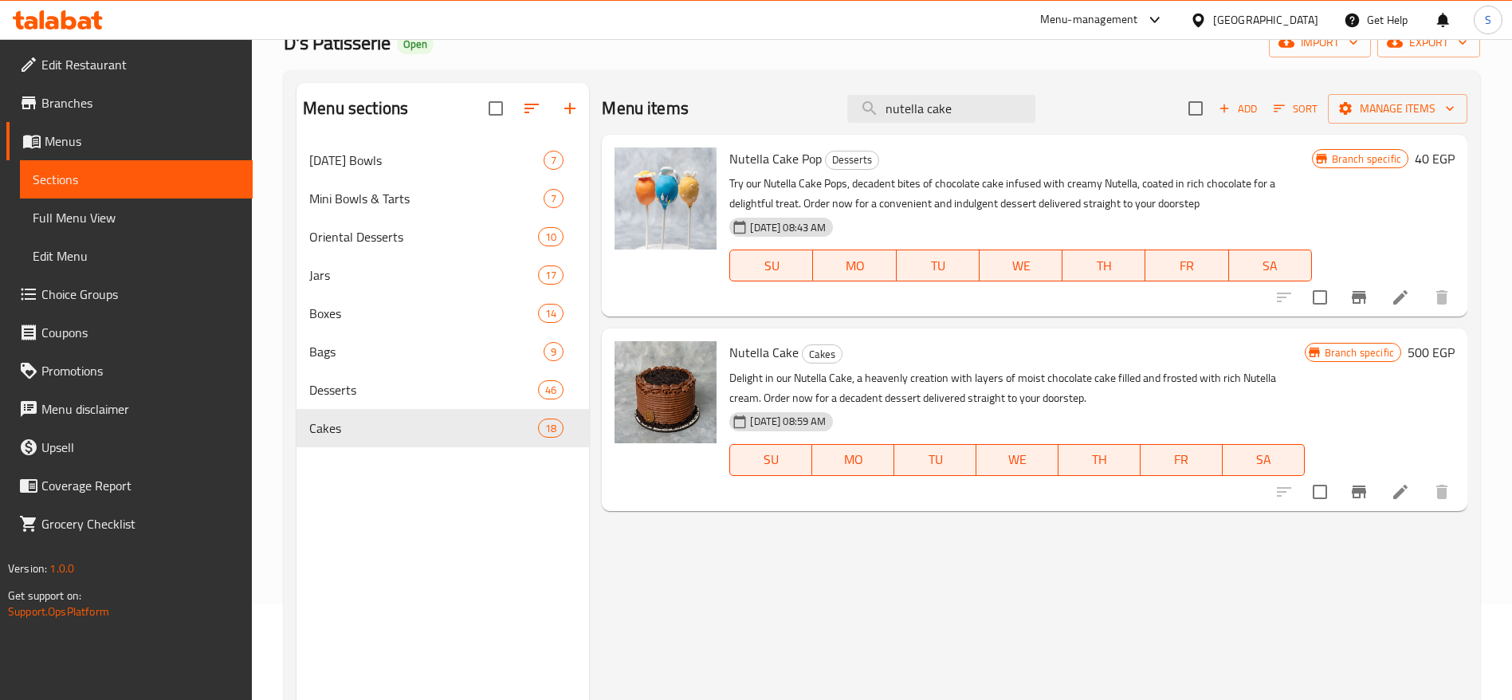
scroll to position [223, 0]
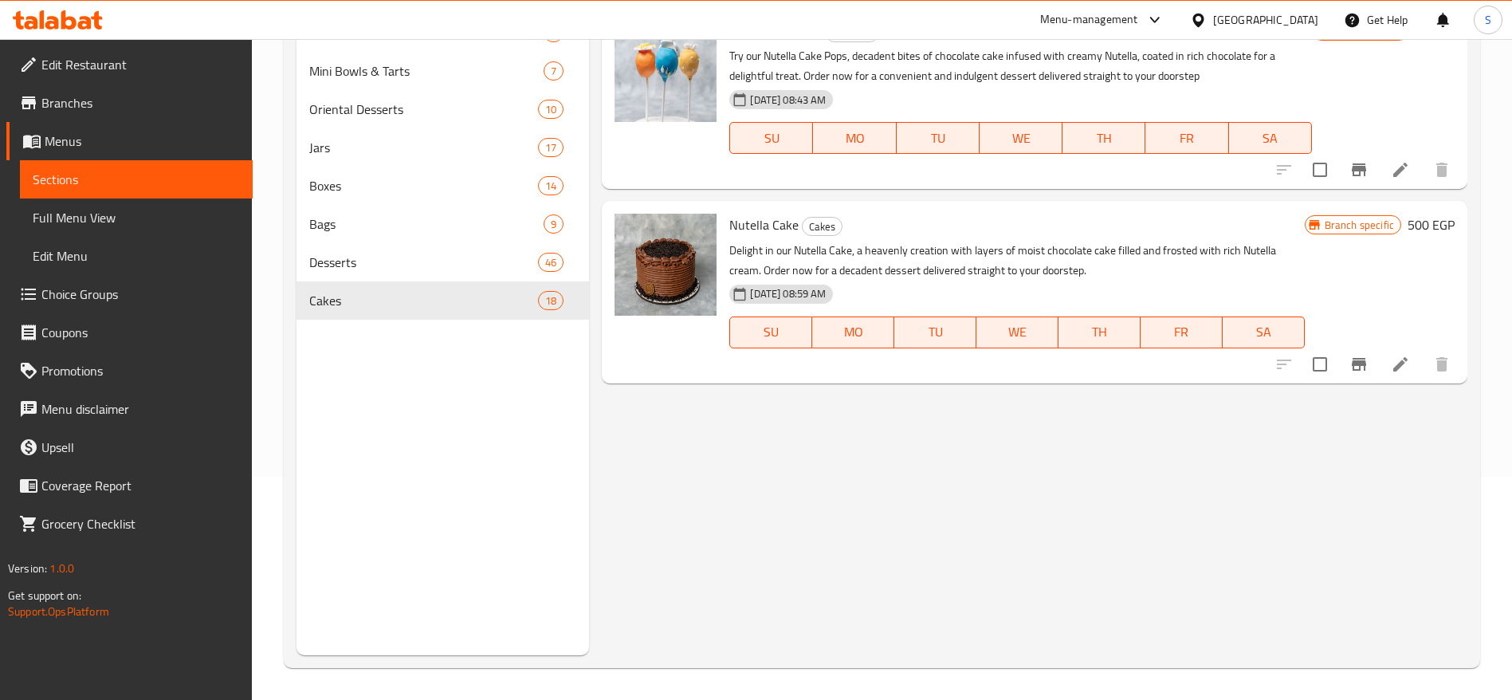
type input "nutella cake"
click at [1352, 365] on icon "Branch-specific-item" at bounding box center [1359, 364] width 19 height 19
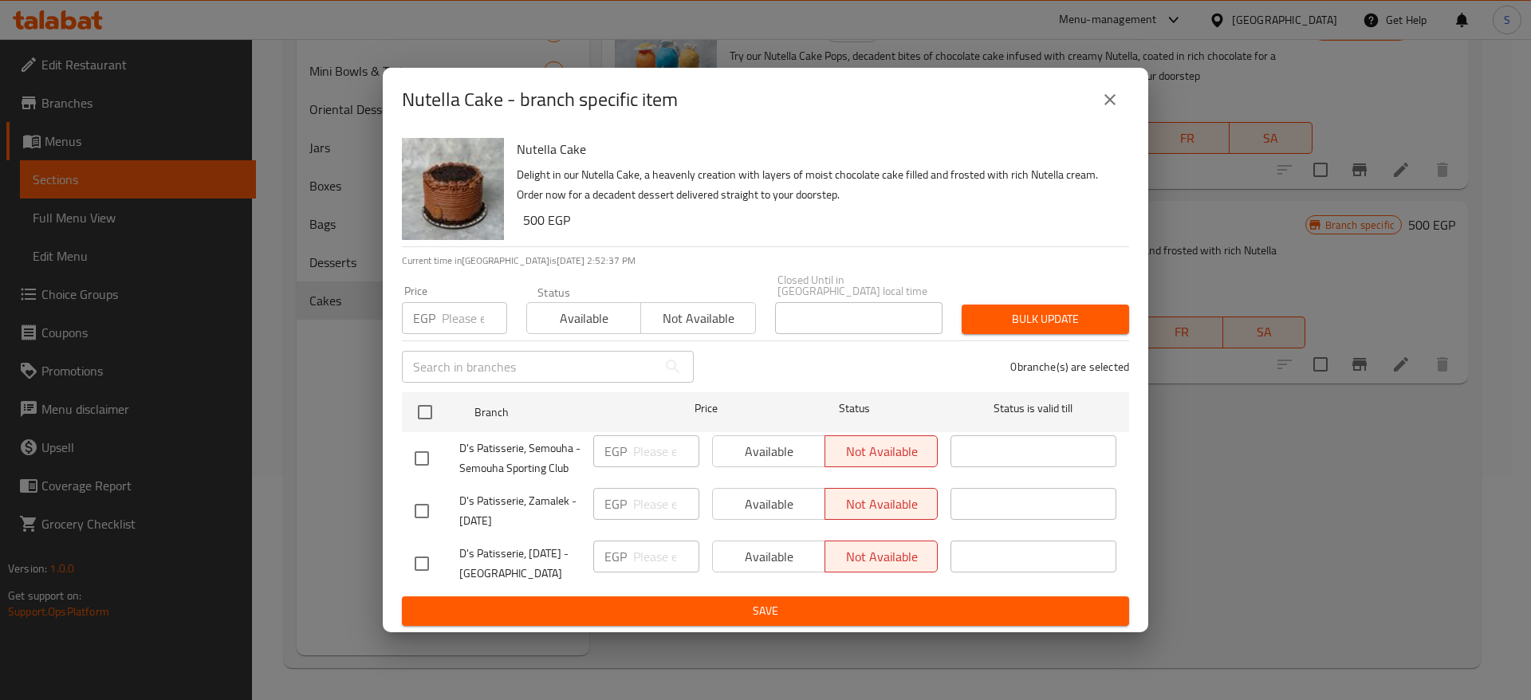
click at [480, 322] on input "number" at bounding box center [474, 318] width 65 height 32
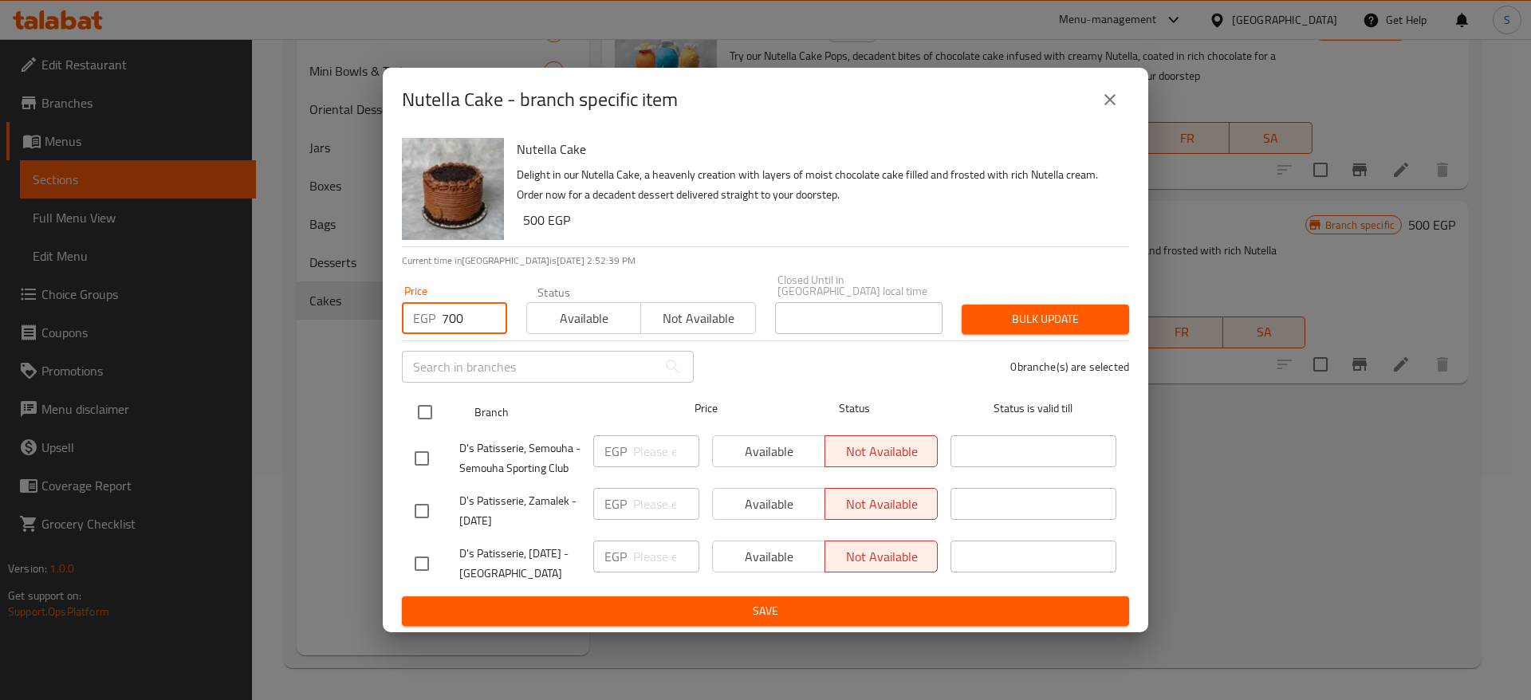
type input "700"
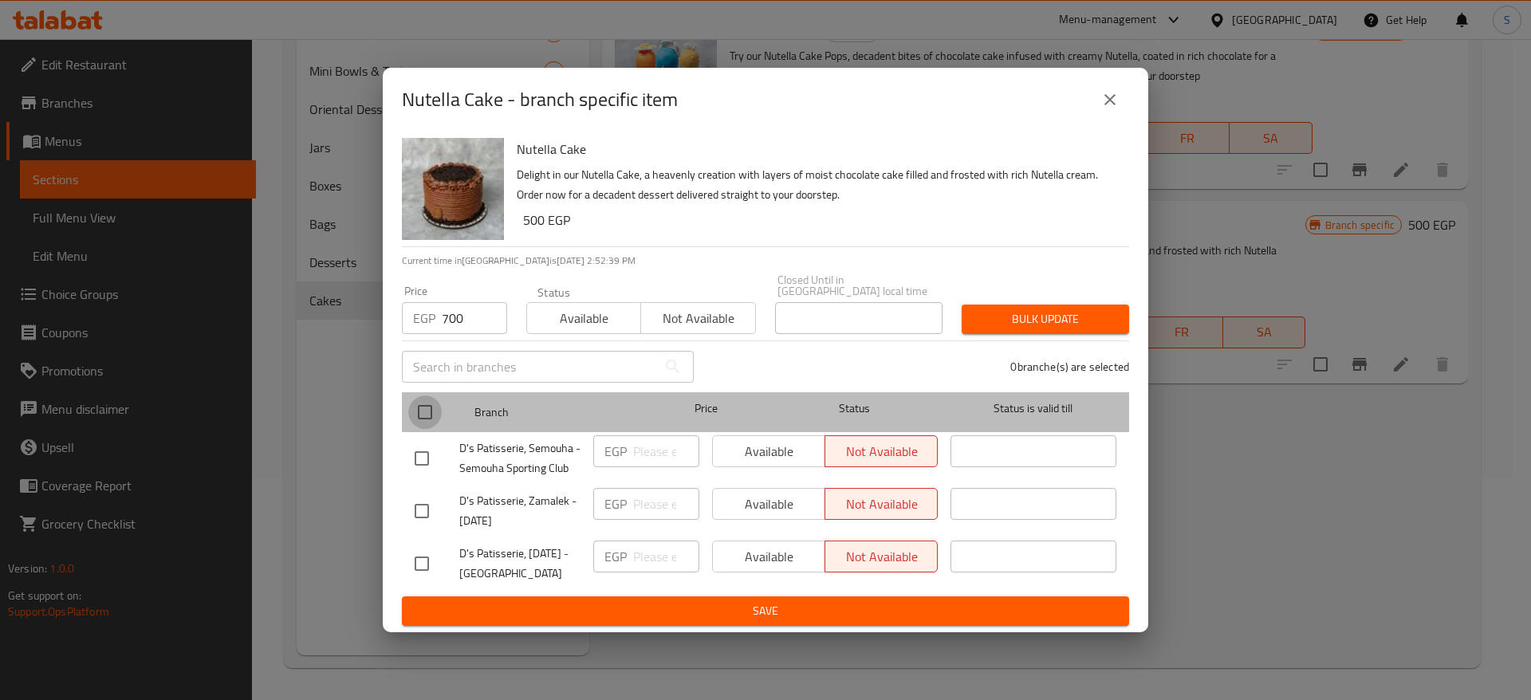
click at [428, 408] on input "checkbox" at bounding box center [424, 411] width 33 height 33
checkbox input "true"
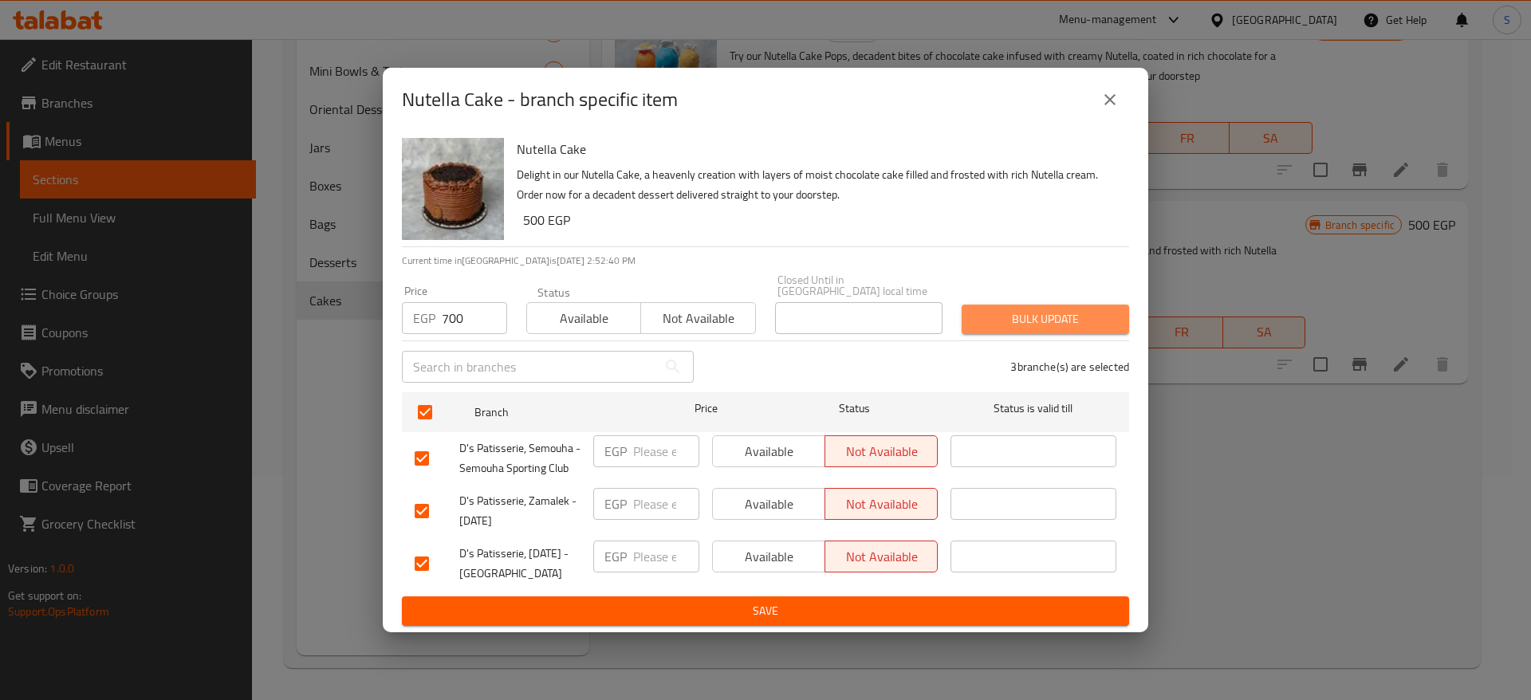
click at [1001, 305] on button "Bulk update" at bounding box center [1044, 319] width 167 height 29
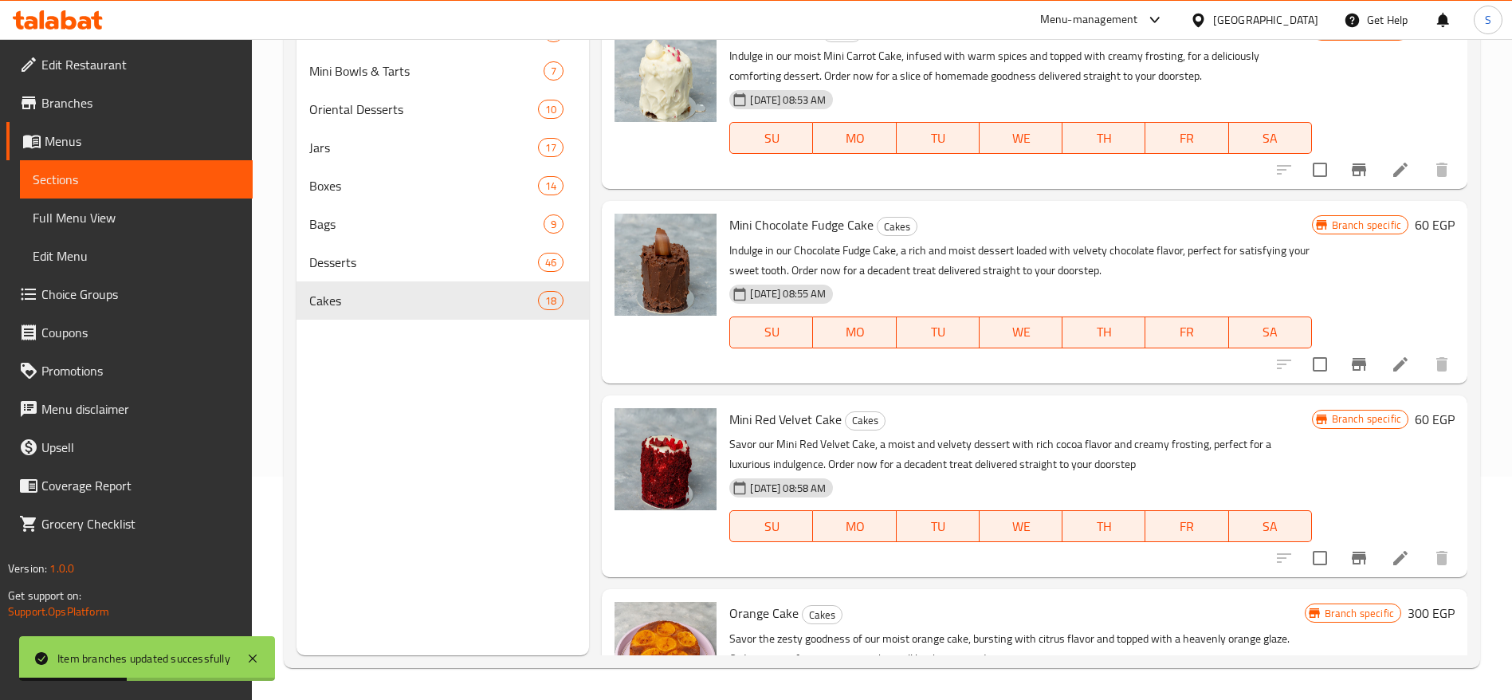
scroll to position [0, 0]
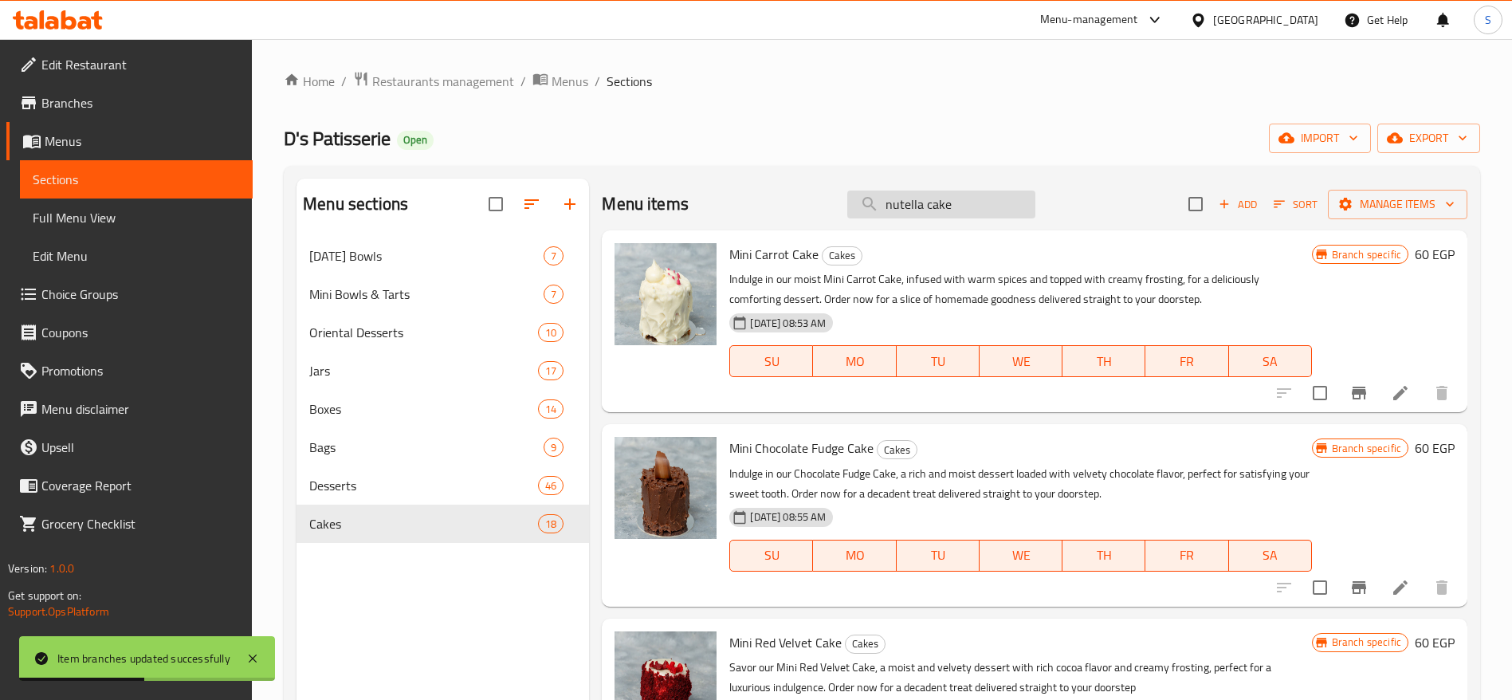
click at [941, 216] on input "nutella cake" at bounding box center [941, 205] width 188 height 28
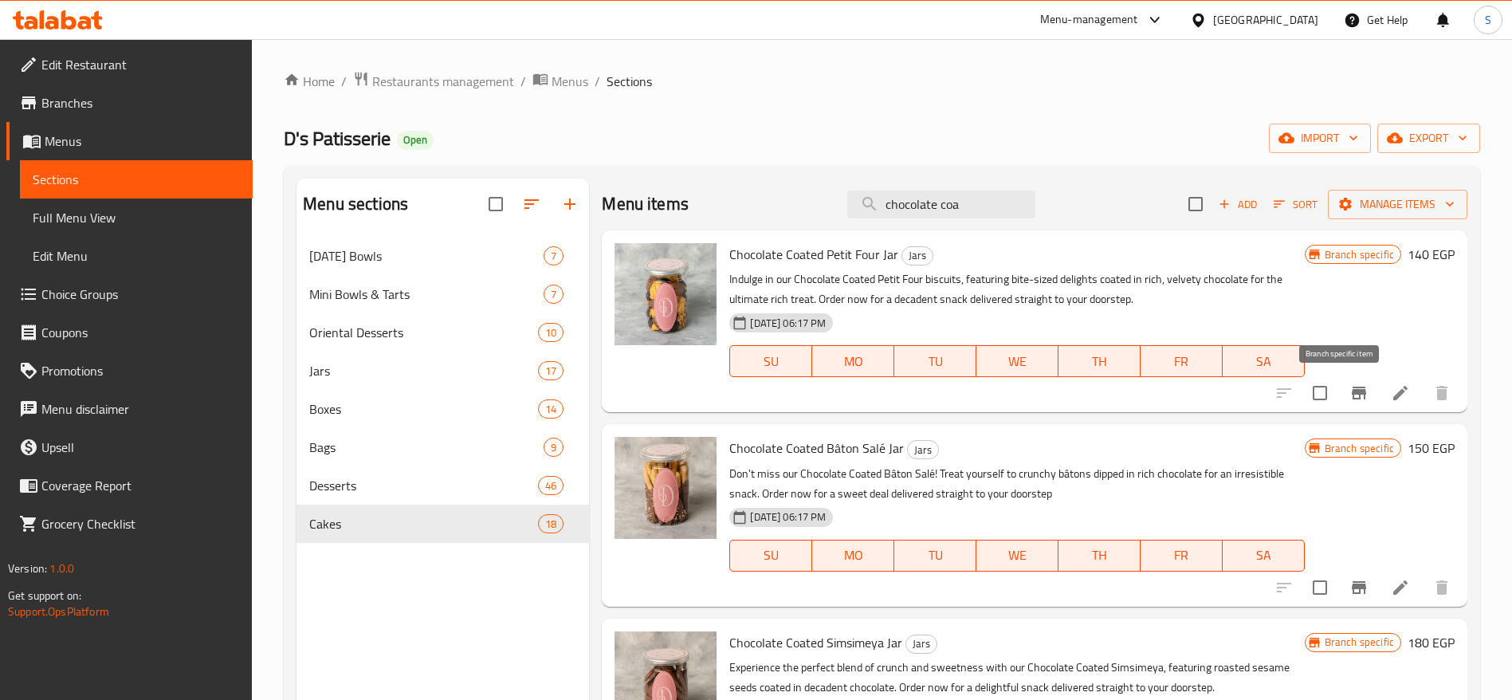
type input "chocolate coa"
click at [1350, 395] on icon "Branch-specific-item" at bounding box center [1359, 392] width 19 height 19
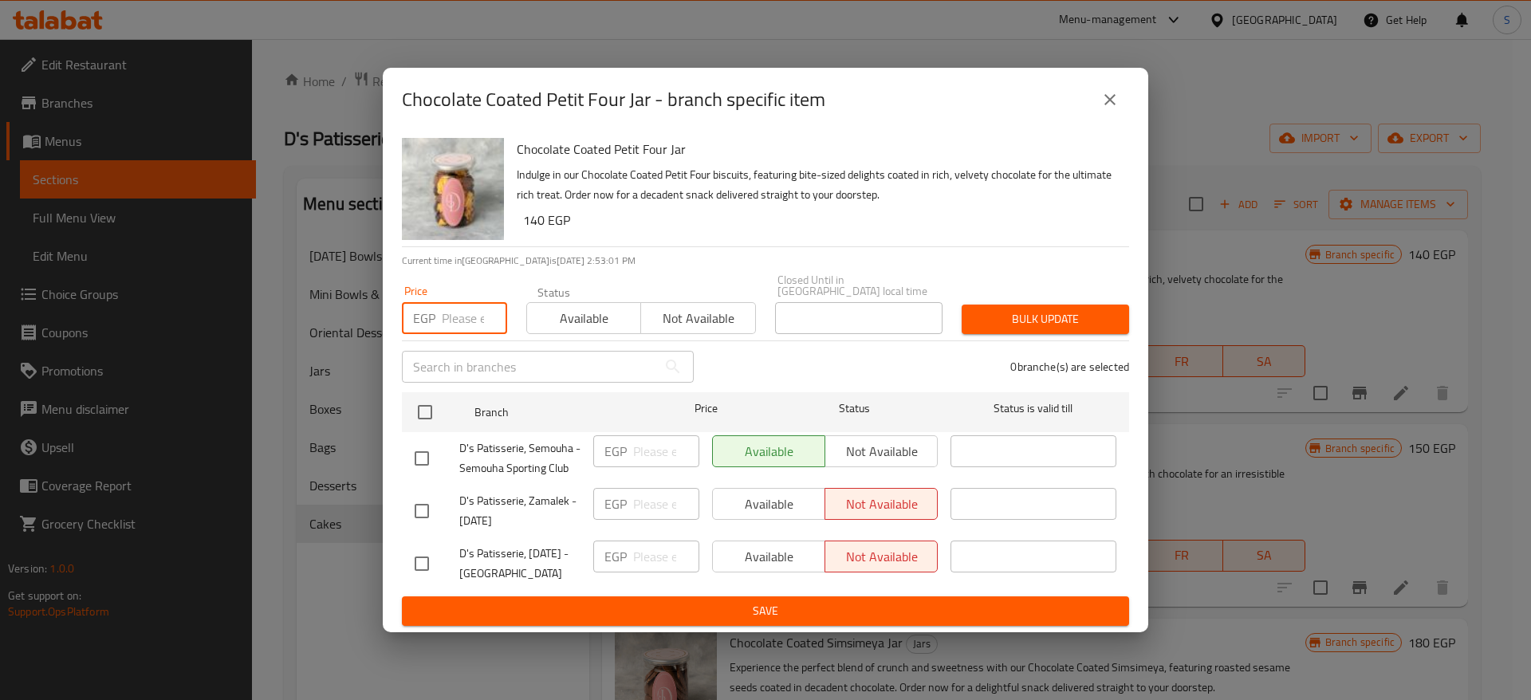
click at [459, 315] on input "number" at bounding box center [474, 318] width 65 height 32
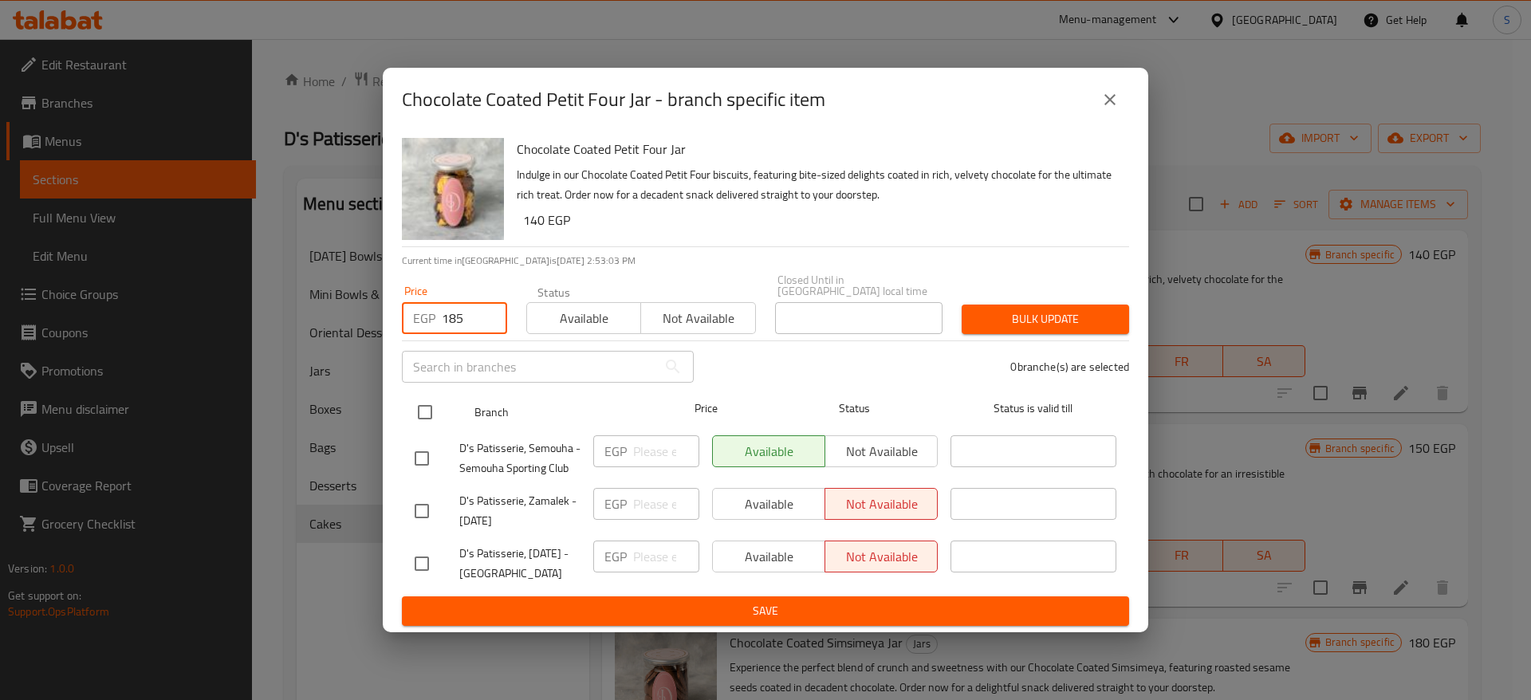
type input "185"
click at [416, 411] on input "checkbox" at bounding box center [424, 411] width 33 height 33
checkbox input "true"
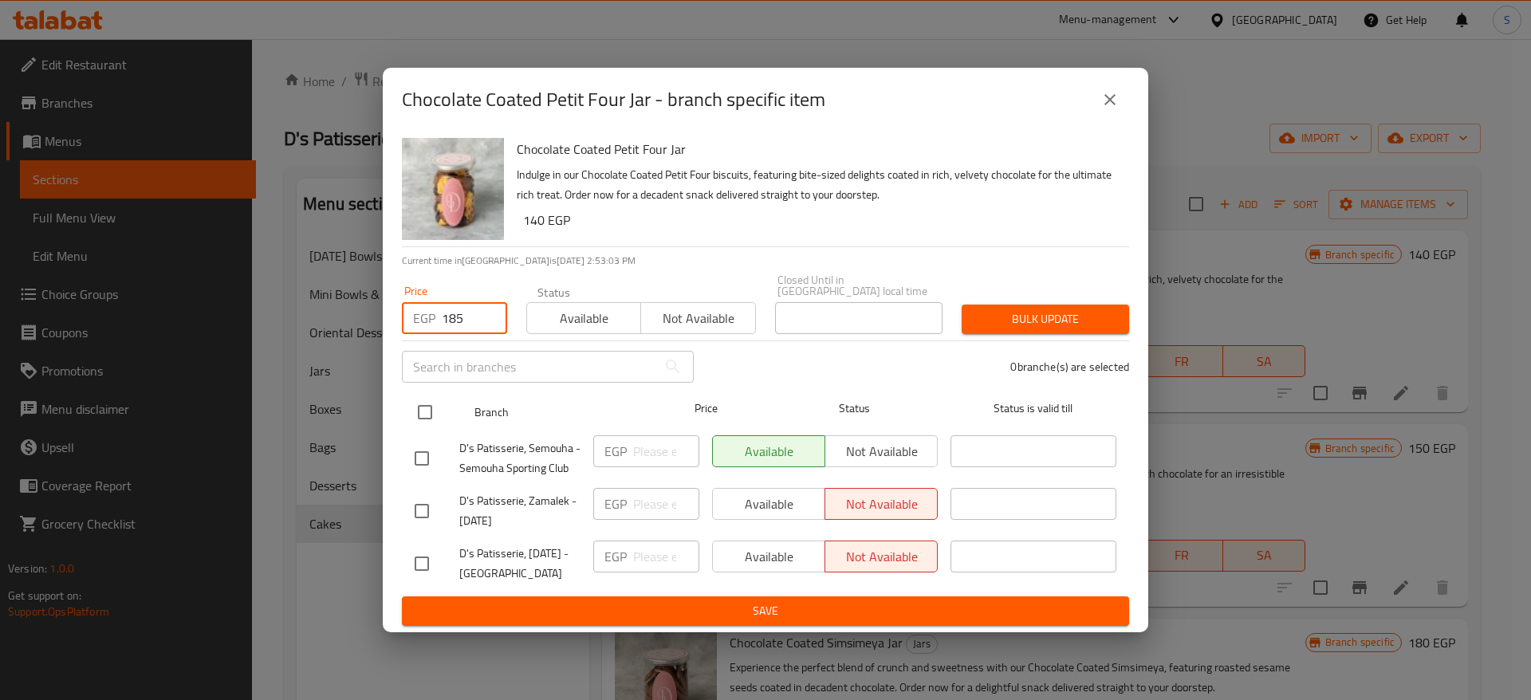
checkbox input "true"
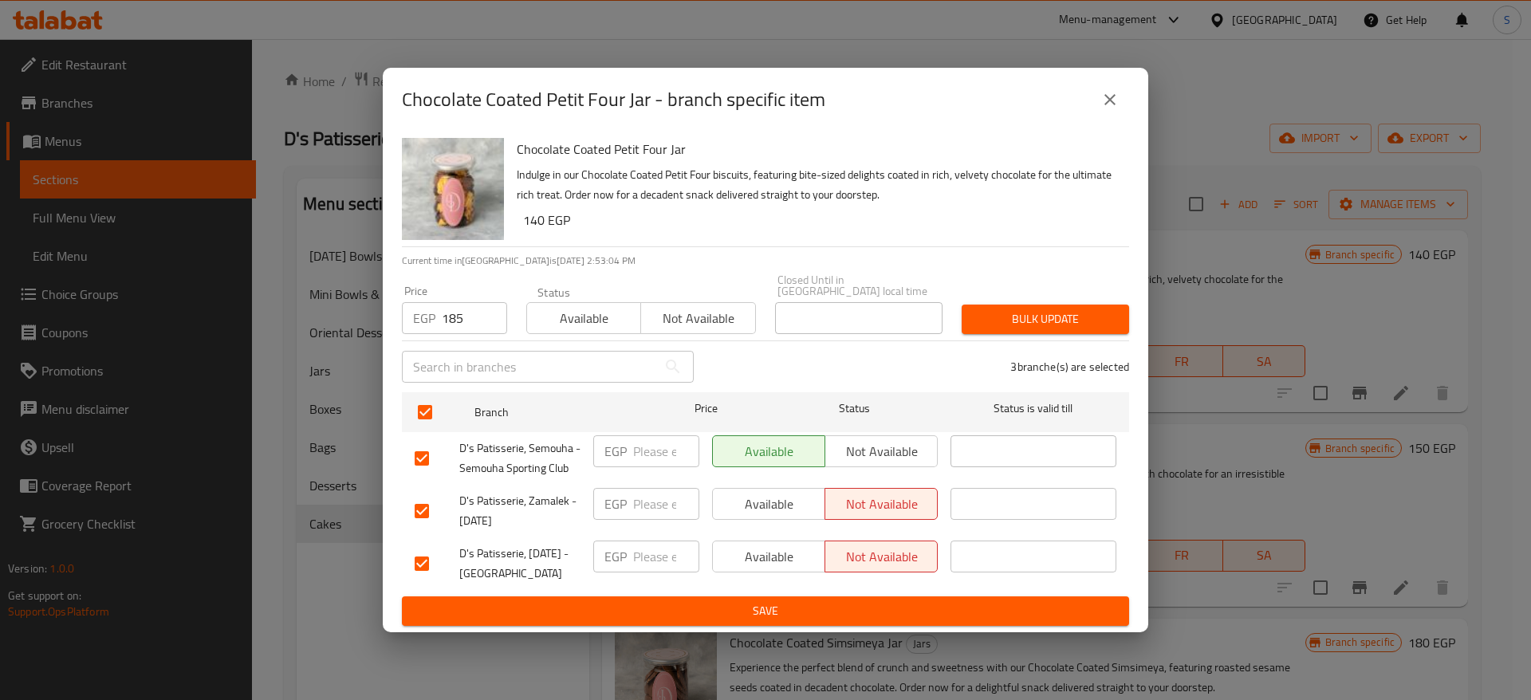
click at [1070, 309] on span "Bulk update" at bounding box center [1045, 319] width 142 height 20
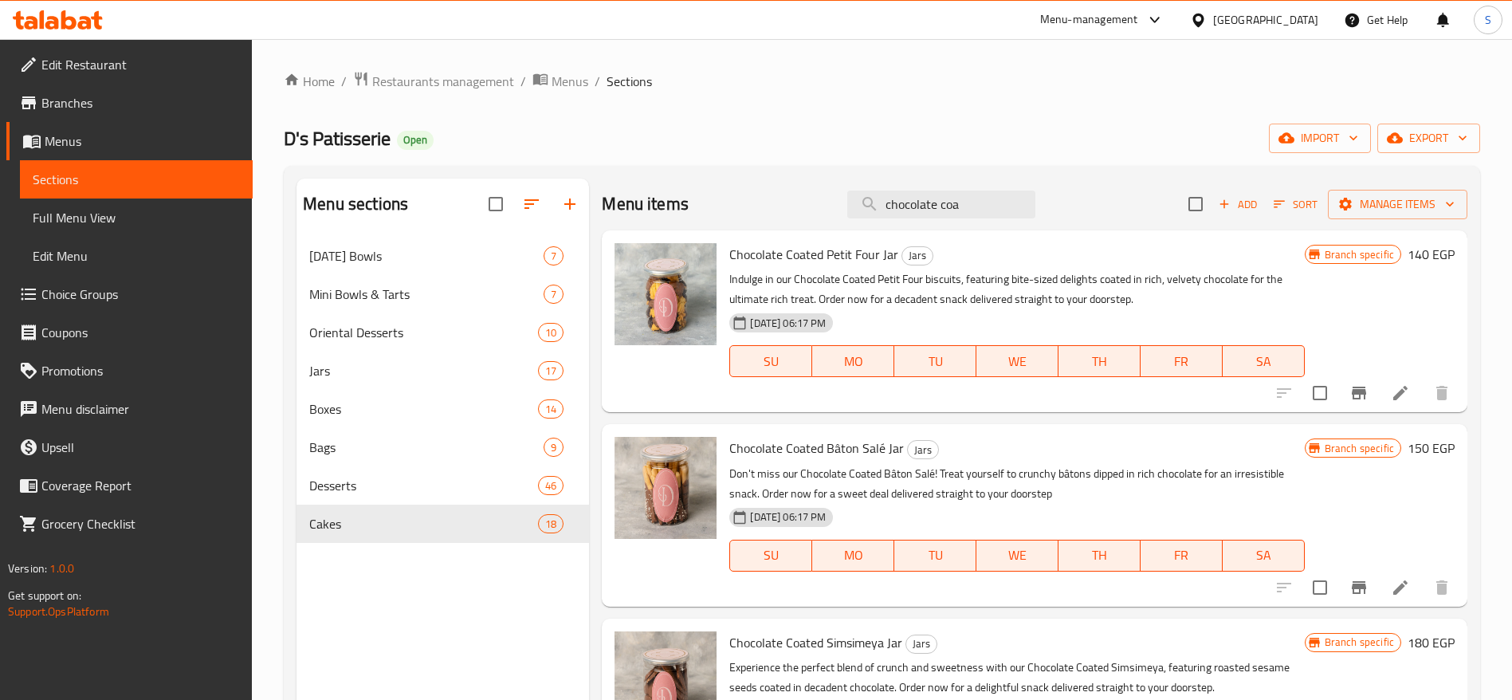
click at [846, 135] on div "D's Patisserie Open import export" at bounding box center [882, 138] width 1197 height 29
click at [640, 136] on div "D's Patisserie Open import export" at bounding box center [882, 138] width 1197 height 29
